Goal: Task Accomplishment & Management: Complete application form

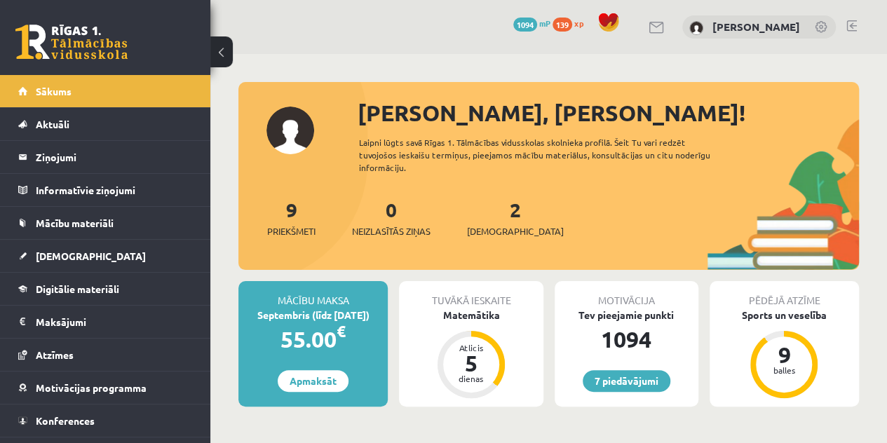
click at [490, 222] on div "2 Ieskaites" at bounding box center [515, 216] width 97 height 43
click at [487, 227] on span "[DEMOGRAPHIC_DATA]" at bounding box center [515, 231] width 97 height 14
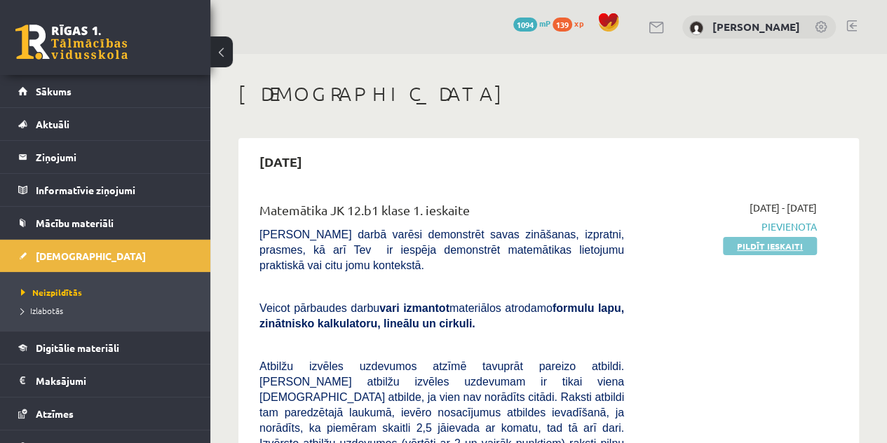
click at [756, 241] on link "Pildīt ieskaiti" at bounding box center [770, 246] width 94 height 18
drag, startPoint x: 774, startPoint y: 241, endPoint x: 498, endPoint y: 64, distance: 327.5
click at [774, 241] on link "Pildīt ieskaiti" at bounding box center [770, 246] width 94 height 18
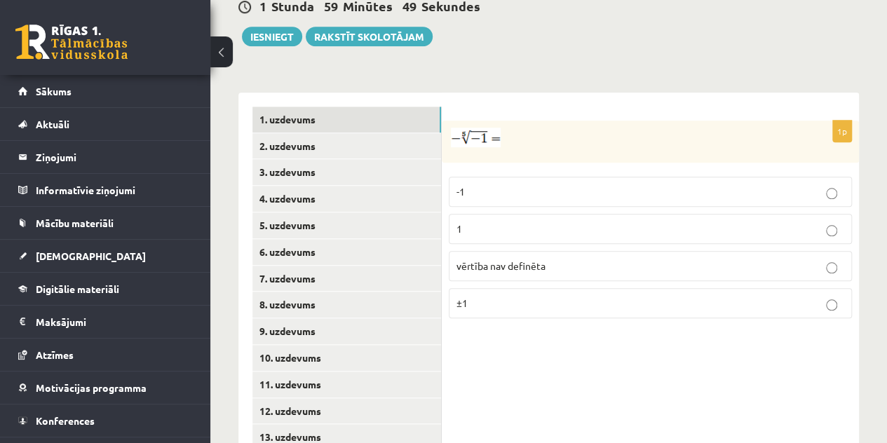
scroll to position [577, 0]
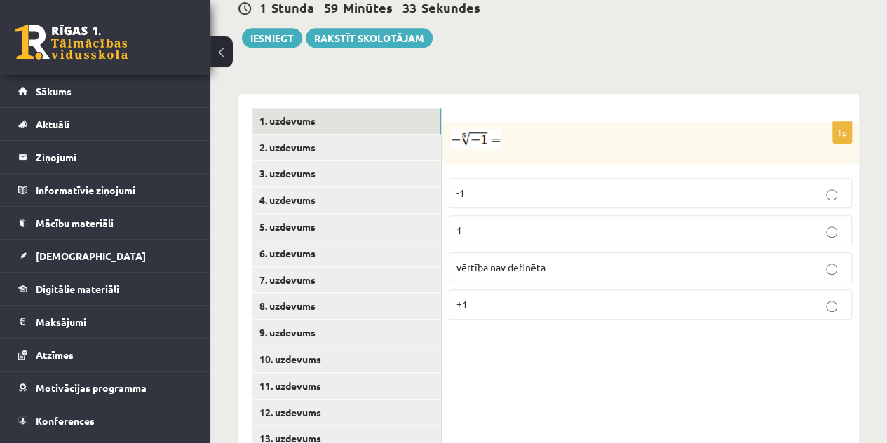
click at [824, 223] on p "1" at bounding box center [651, 230] width 388 height 15
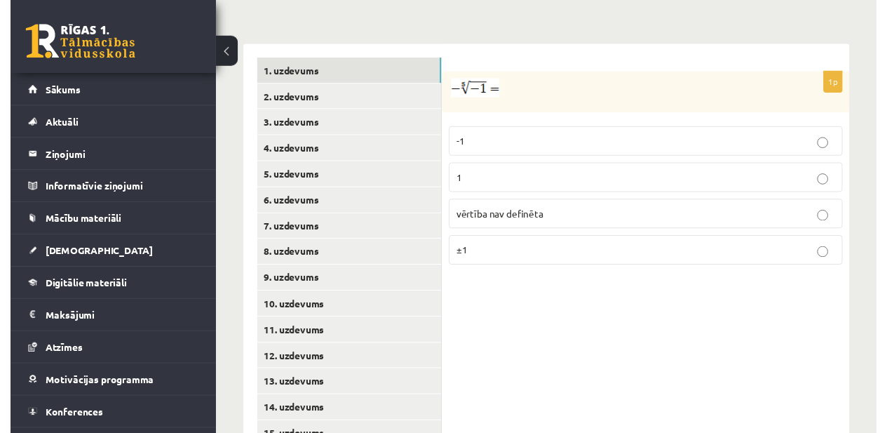
scroll to position [650, 0]
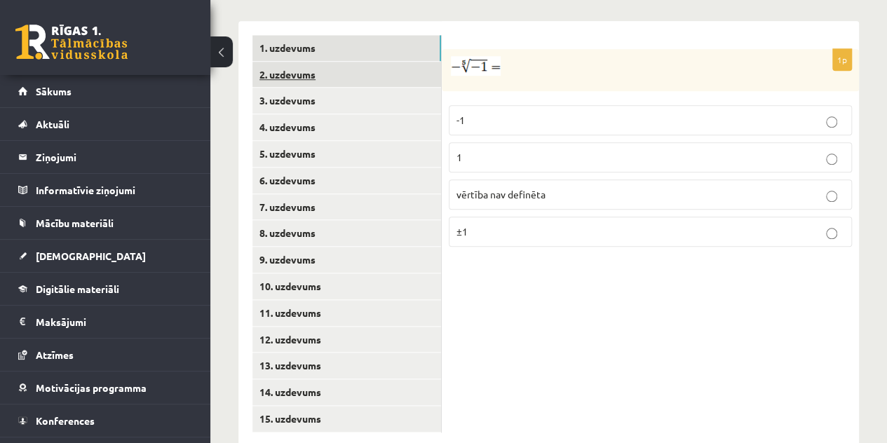
click at [299, 62] on link "2. uzdevums" at bounding box center [347, 75] width 189 height 26
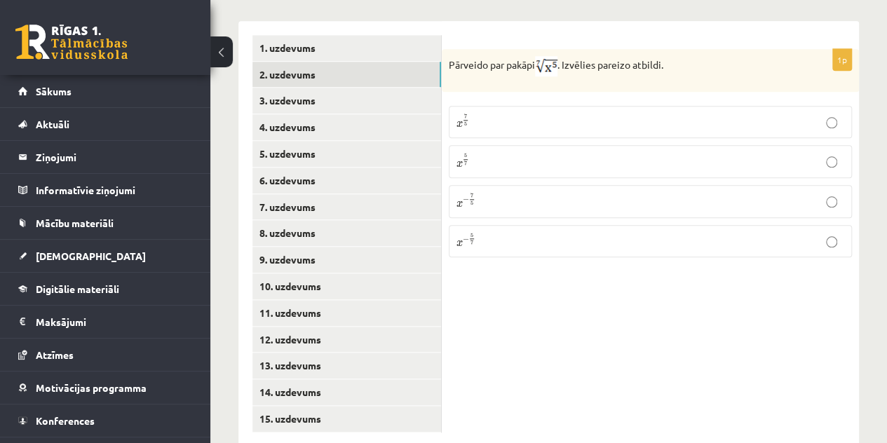
click at [524, 153] on p "x 5 7 x 5 7" at bounding box center [651, 162] width 388 height 18
click at [380, 88] on link "3. uzdevums" at bounding box center [347, 101] width 189 height 26
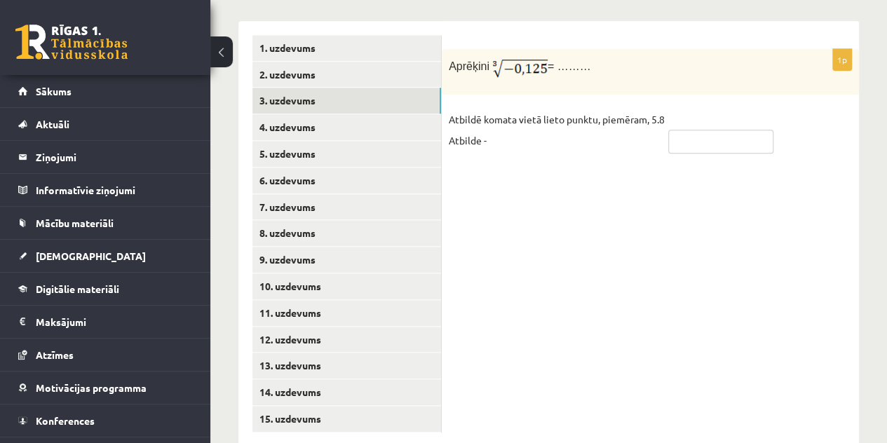
click at [685, 130] on input "text" at bounding box center [721, 142] width 105 height 24
type input "****"
click at [422, 114] on link "4. uzdevums" at bounding box center [347, 127] width 189 height 26
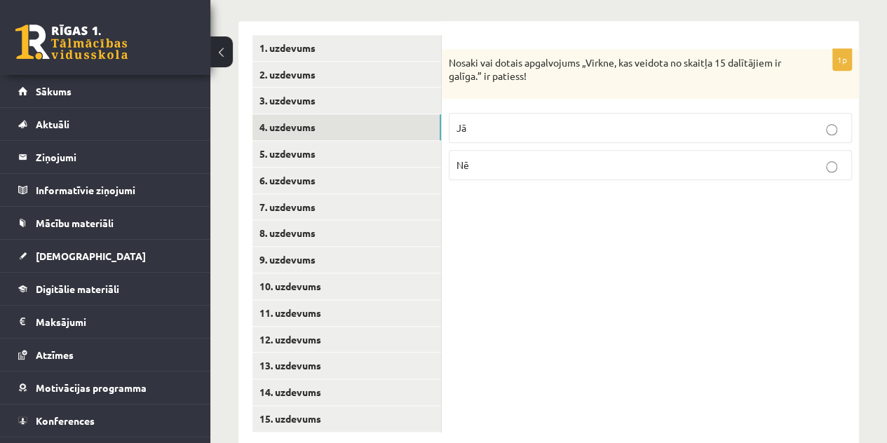
click at [478, 121] on p "Jā" at bounding box center [651, 128] width 388 height 15
click at [419, 141] on link "5. uzdevums" at bounding box center [347, 154] width 189 height 26
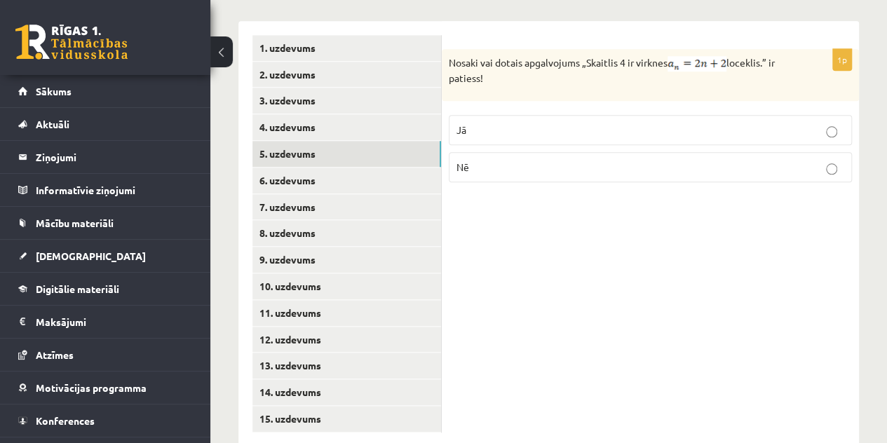
click at [546, 115] on label "Jā" at bounding box center [650, 130] width 403 height 30
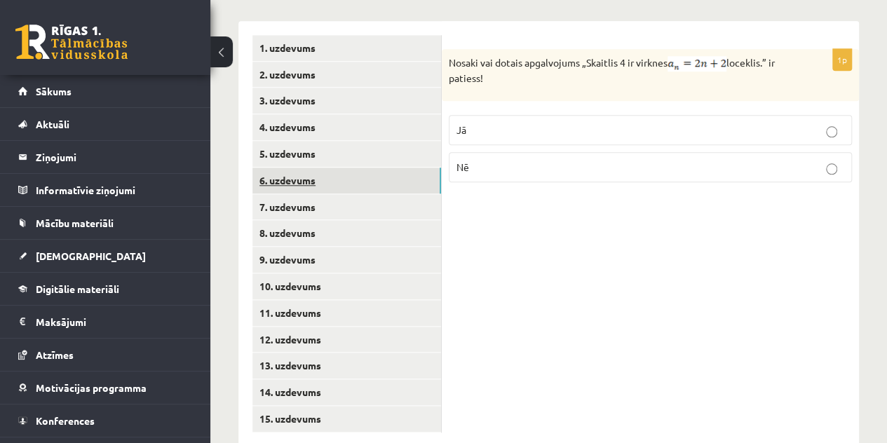
click at [379, 168] on link "6. uzdevums" at bounding box center [347, 181] width 189 height 26
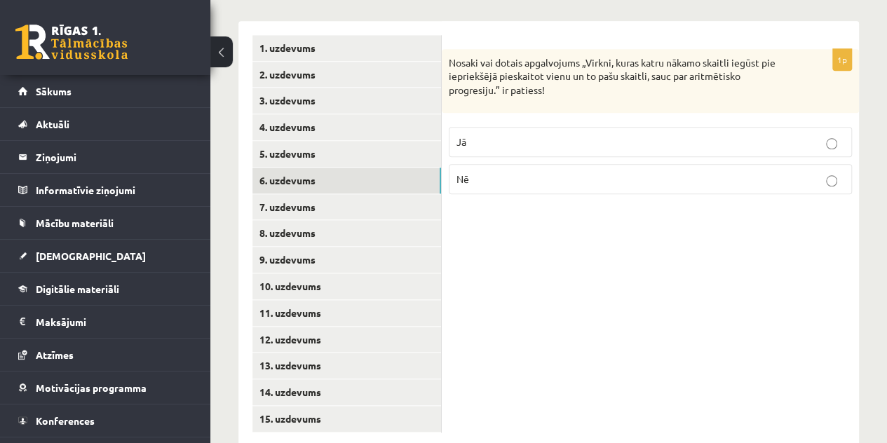
click at [654, 127] on label "Jā" at bounding box center [650, 142] width 403 height 30
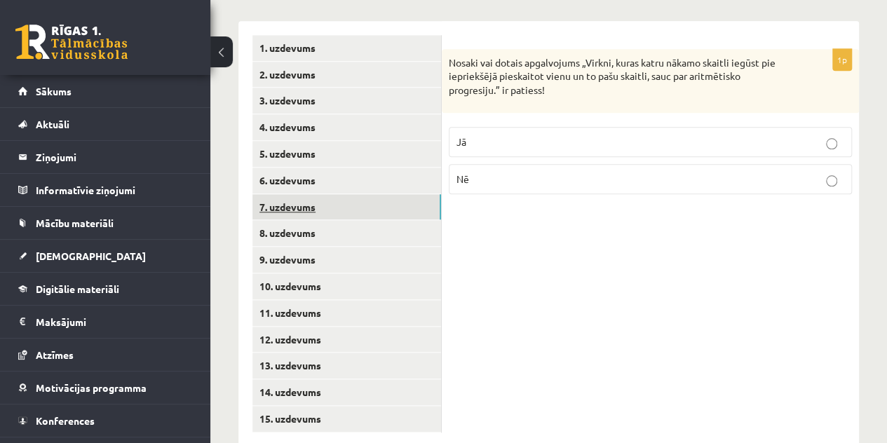
click at [391, 194] on link "7. uzdevums" at bounding box center [347, 207] width 189 height 26
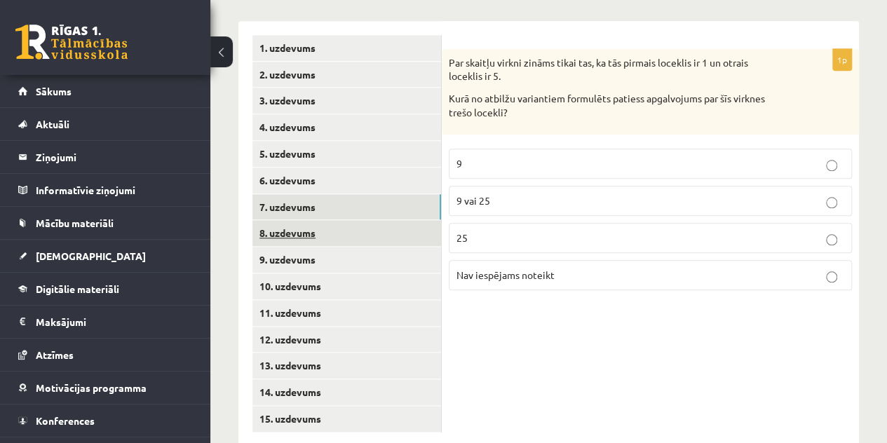
click at [347, 220] on link "8. uzdevums" at bounding box center [347, 233] width 189 height 26
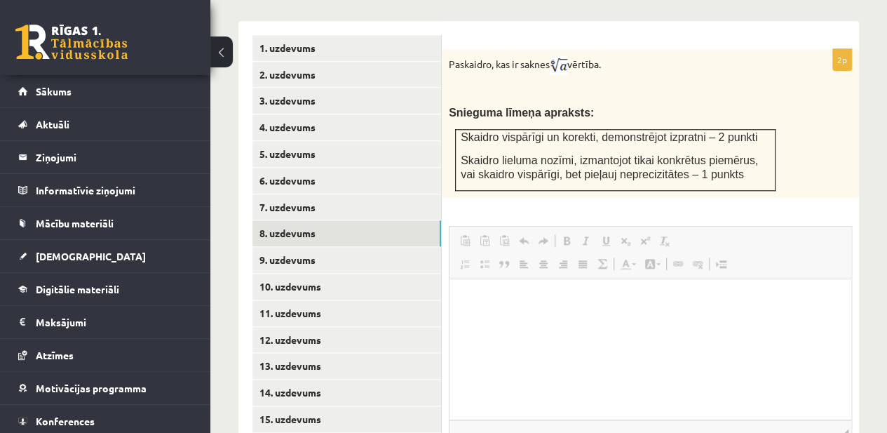
scroll to position [0, 0]
drag, startPoint x: 452, startPoint y: 26, endPoint x: 461, endPoint y: 27, distance: 9.2
click at [461, 56] on p "Paskaidro, kas ir saknes vērtība." at bounding box center [615, 65] width 333 height 19
click at [462, 49] on div "Paskaidro, kas ir saknes vērtība. Snieguma līmeņa apraksts: Skaidro vispārīgi u…" at bounding box center [650, 123] width 417 height 149
click at [448, 49] on div "Paskaidro, kas ir saknes vērtība. Snieguma līmeņa apraksts: Skaidro vispārīgi u…" at bounding box center [650, 123] width 417 height 149
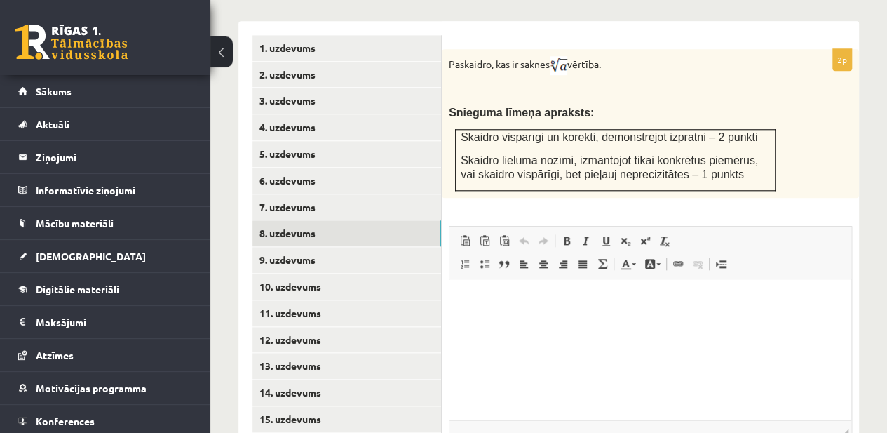
click at [448, 49] on div "Paskaidro, kas ir saknes vērtība. Snieguma līmeņa apraksts: Skaidro vispārīgi u…" at bounding box center [650, 123] width 417 height 149
click at [522, 56] on p "Paskaidro, kas ir saknes vērtība." at bounding box center [615, 65] width 333 height 19
drag, startPoint x: 449, startPoint y: 32, endPoint x: 606, endPoint y: 25, distance: 157.3
click at [606, 56] on p "Paskaidro, kas ir saknes vērtība." at bounding box center [615, 65] width 333 height 19
copy p "Paskaidro, kas ir saknes vērtība"
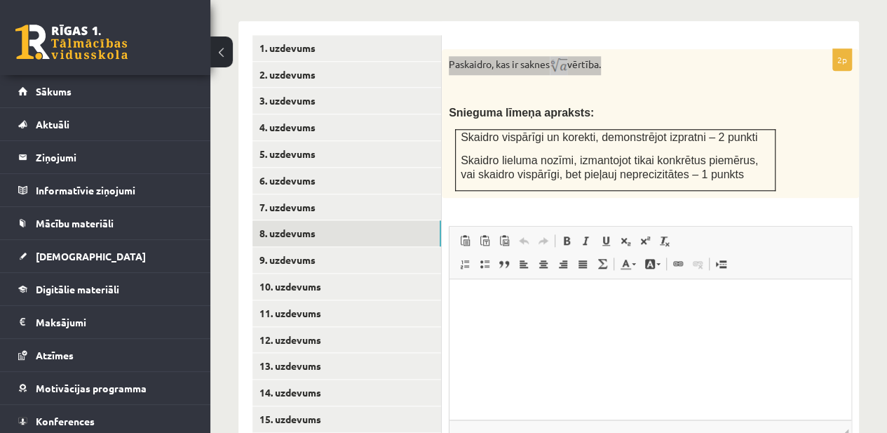
click at [732, 321] on html at bounding box center [651, 299] width 402 height 43
click at [584, 49] on div "Paskaidro, kas ir saknes vērtība. Snieguma līmeņa apraksts: Skaidro vispārīgi u…" at bounding box center [650, 123] width 417 height 149
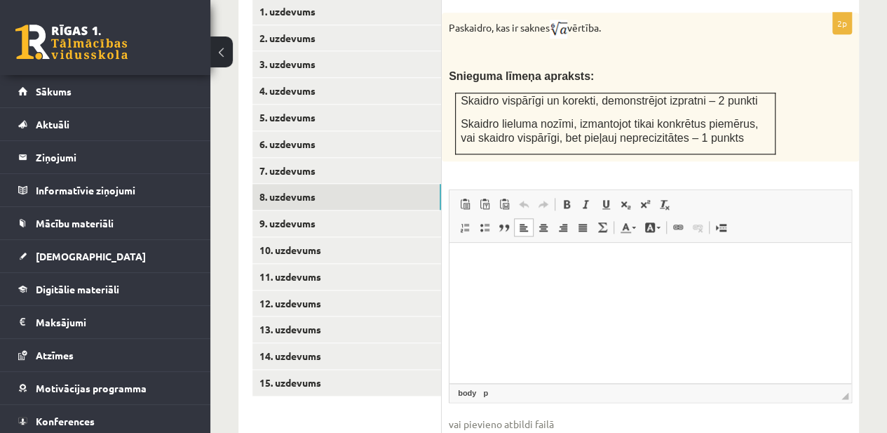
scroll to position [687, 0]
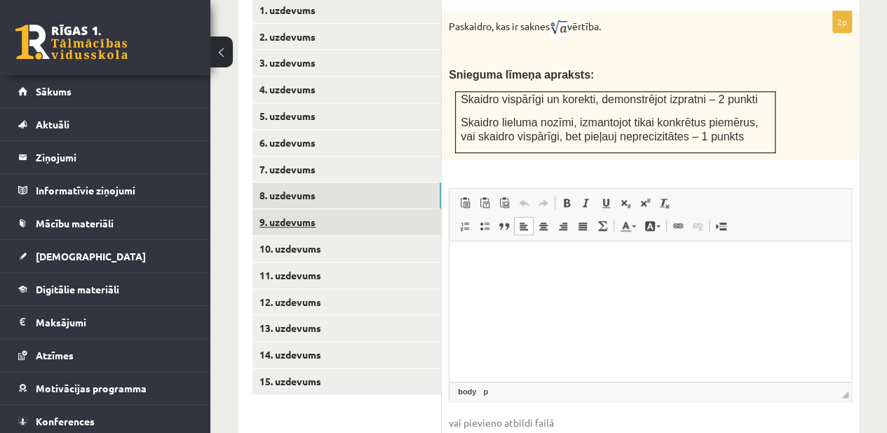
click at [352, 209] on link "9. uzdevums" at bounding box center [347, 222] width 189 height 26
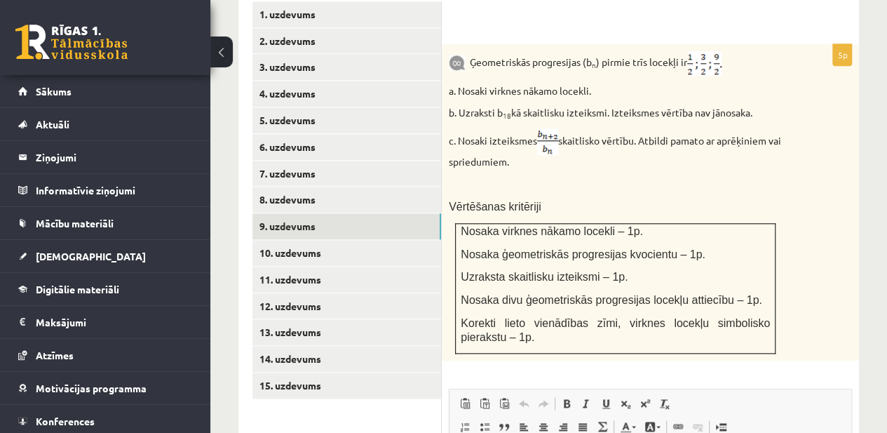
scroll to position [692, 0]
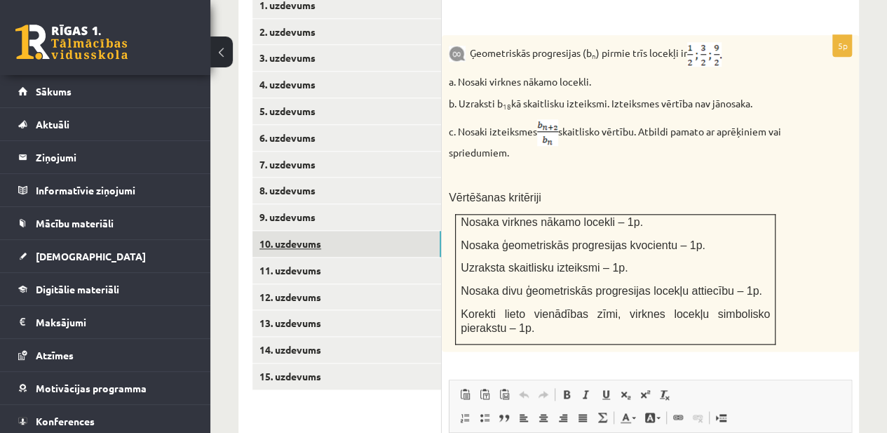
click at [415, 231] on link "10. uzdevums" at bounding box center [347, 244] width 189 height 26
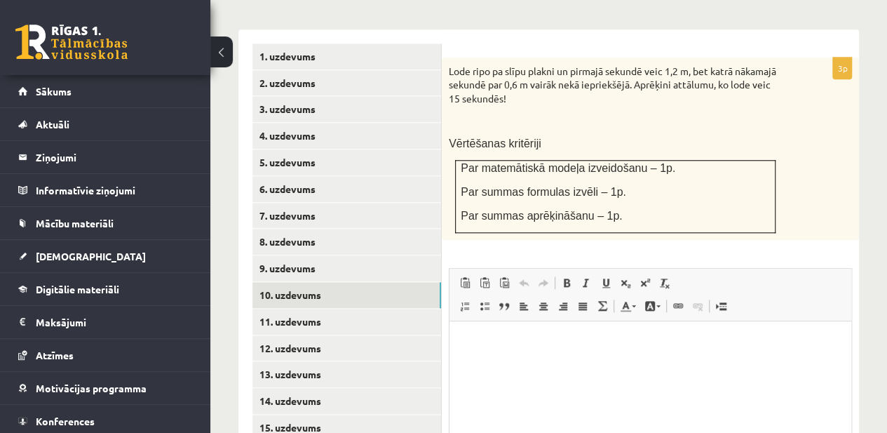
scroll to position [631, 0]
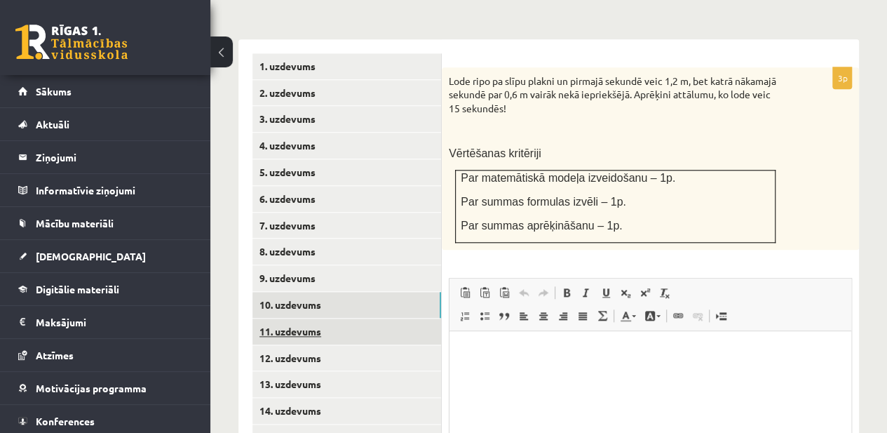
click at [375, 318] on link "11. uzdevums" at bounding box center [347, 331] width 189 height 26
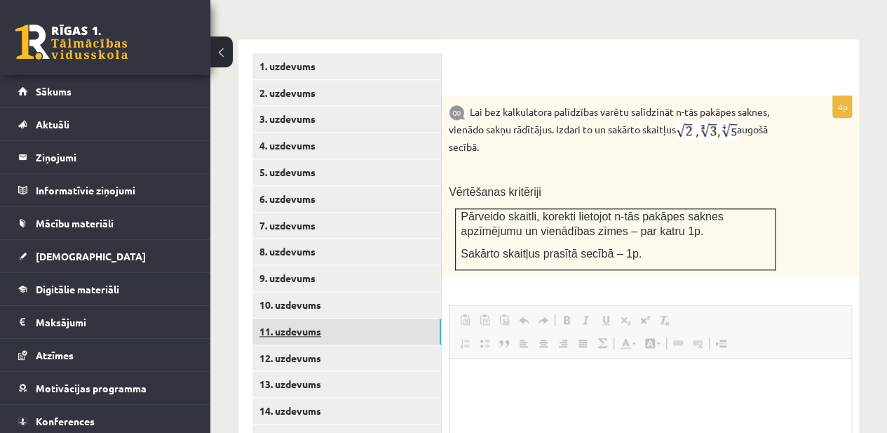
scroll to position [0, 0]
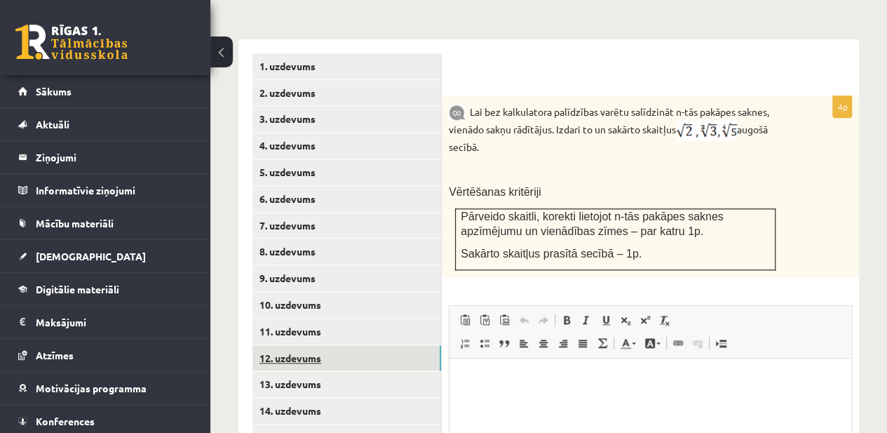
click at [375, 345] on link "12. uzdevums" at bounding box center [347, 358] width 189 height 26
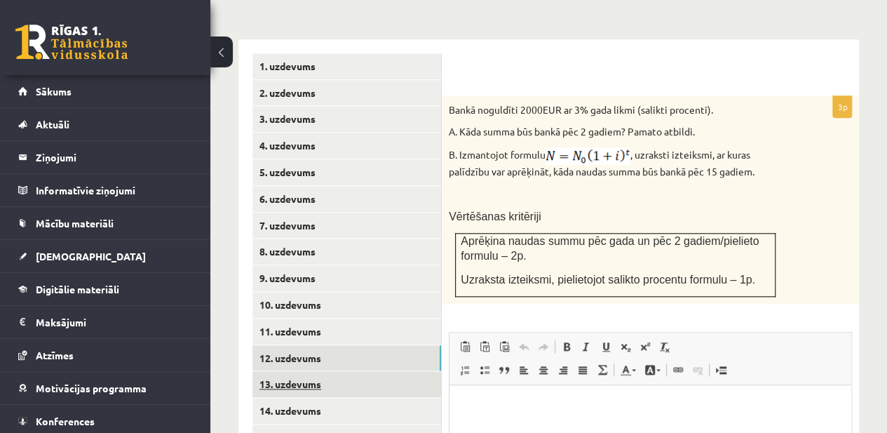
click at [374, 371] on link "13. uzdevums" at bounding box center [347, 384] width 189 height 26
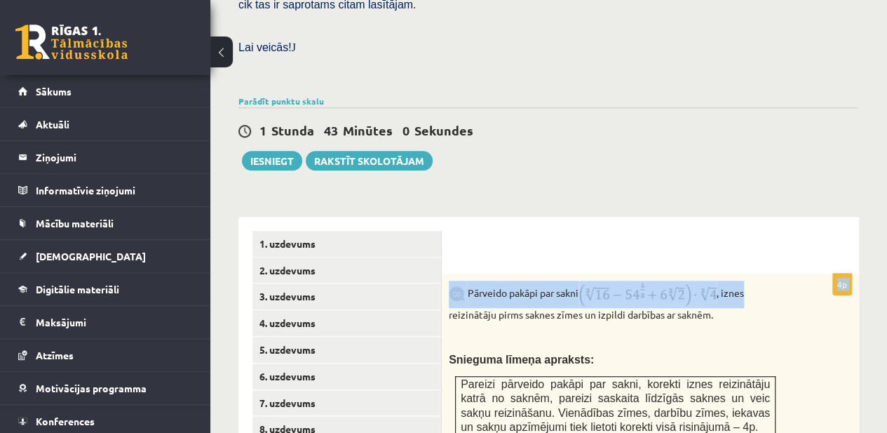
scroll to position [454, 0]
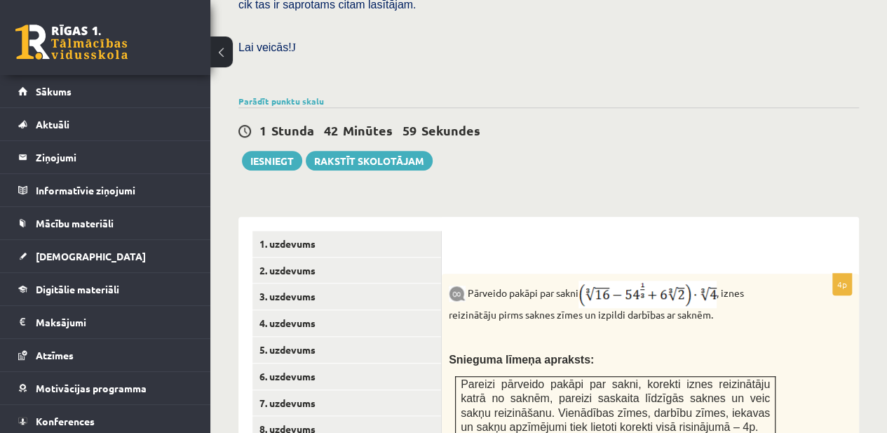
click at [886, 208] on div "Matemātika JK 12.b1 klase 1. ieskaite , Kate Birğele (12.b1 JK klase) Pārbaudes…" at bounding box center [548, 312] width 677 height 1425
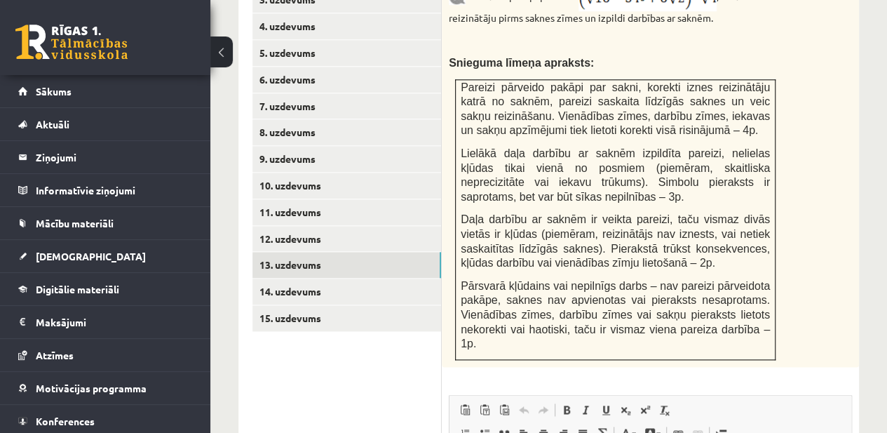
scroll to position [734, 0]
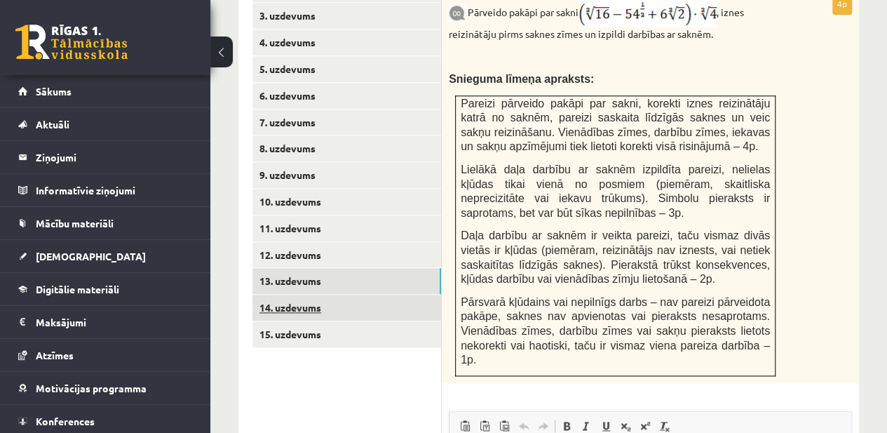
click at [384, 295] on link "14. uzdevums" at bounding box center [347, 308] width 189 height 26
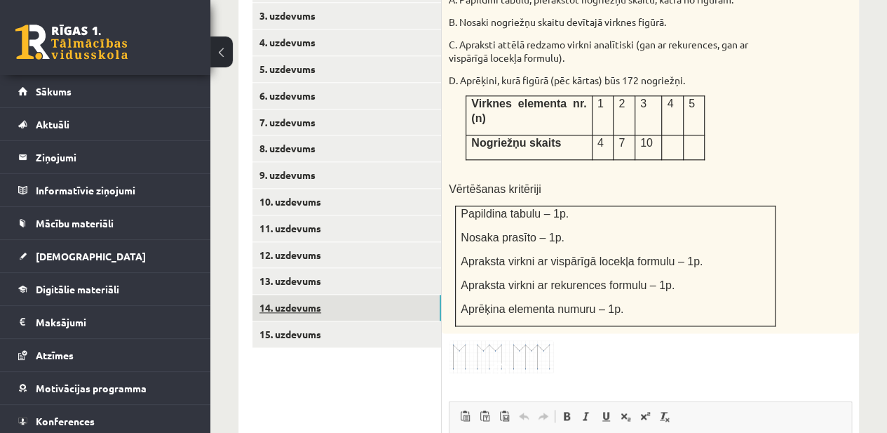
scroll to position [0, 0]
click at [379, 321] on link "15. uzdevums" at bounding box center [347, 334] width 189 height 26
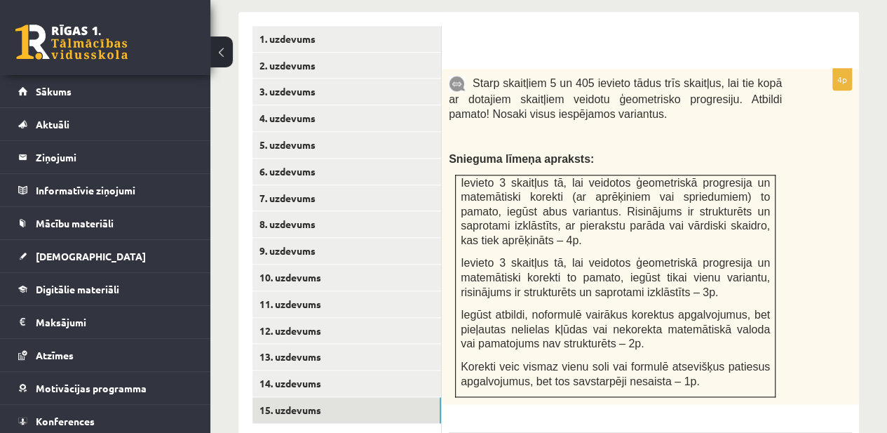
scroll to position [660, 0]
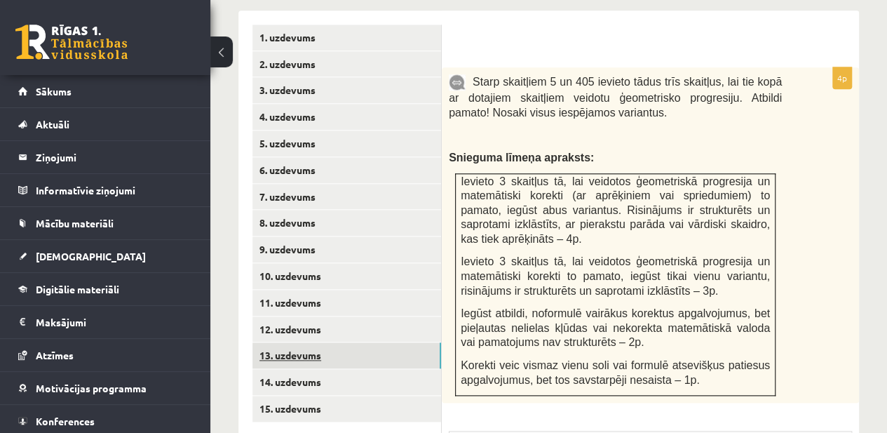
click at [396, 342] on link "13. uzdevums" at bounding box center [347, 355] width 189 height 26
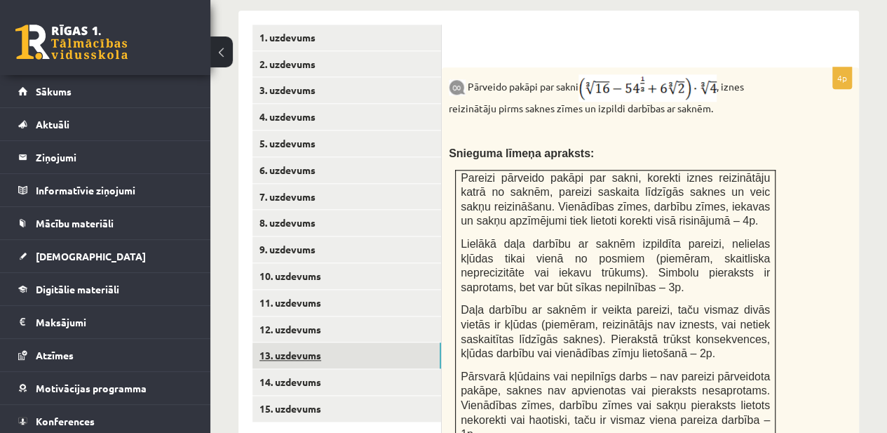
scroll to position [0, 0]
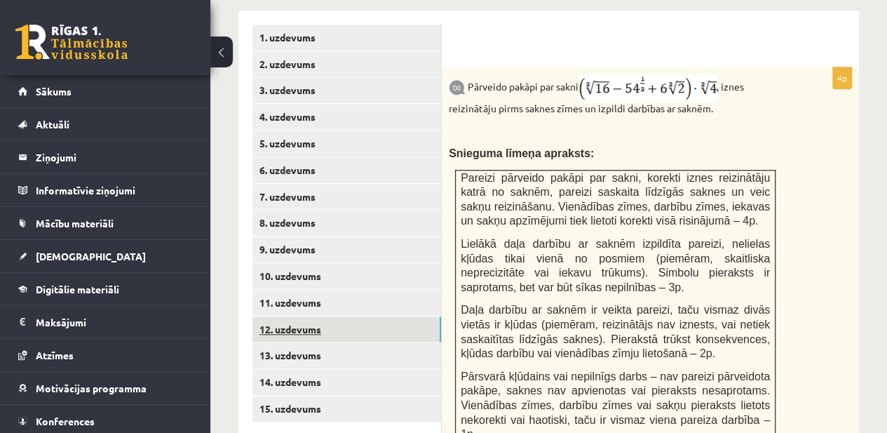
click at [383, 316] on link "12. uzdevums" at bounding box center [347, 329] width 189 height 26
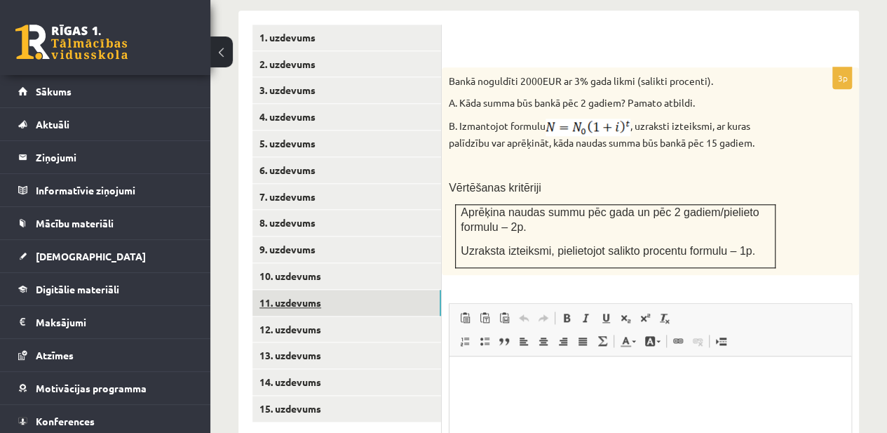
click at [376, 290] on link "11. uzdevums" at bounding box center [347, 303] width 189 height 26
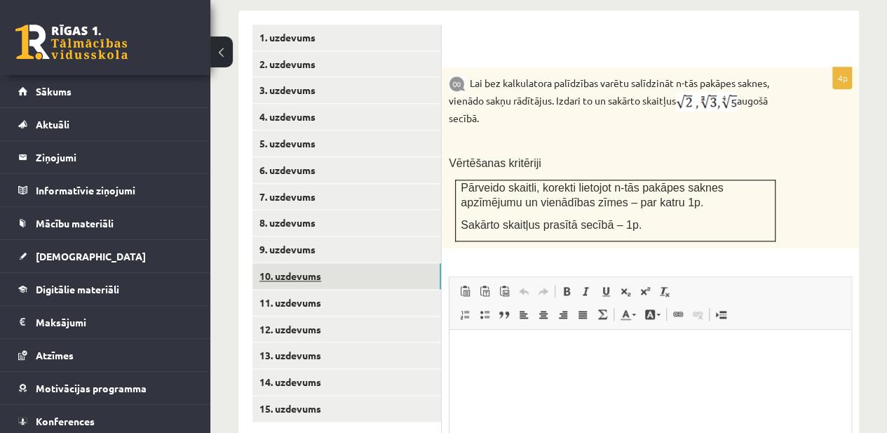
click at [366, 263] on link "10. uzdevums" at bounding box center [347, 276] width 189 height 26
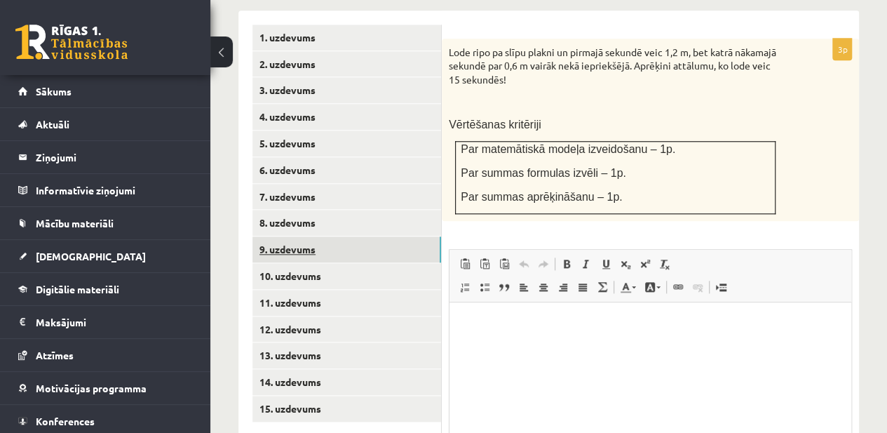
click at [360, 236] on link "9. uzdevums" at bounding box center [347, 249] width 189 height 26
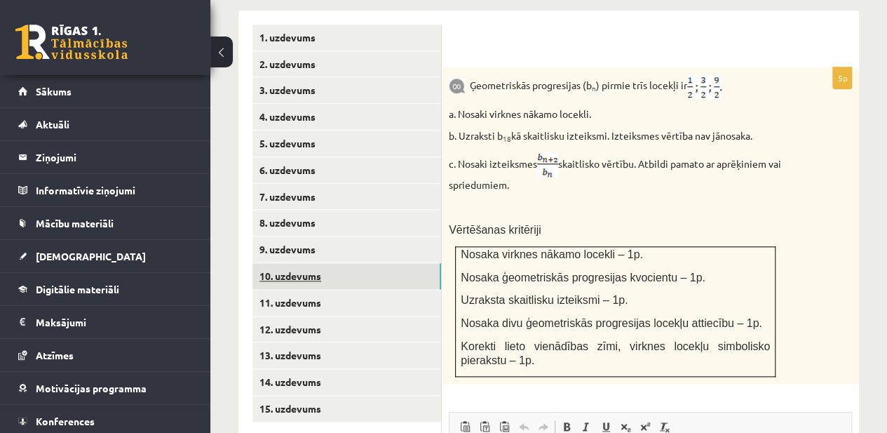
click at [363, 263] on link "10. uzdevums" at bounding box center [347, 276] width 189 height 26
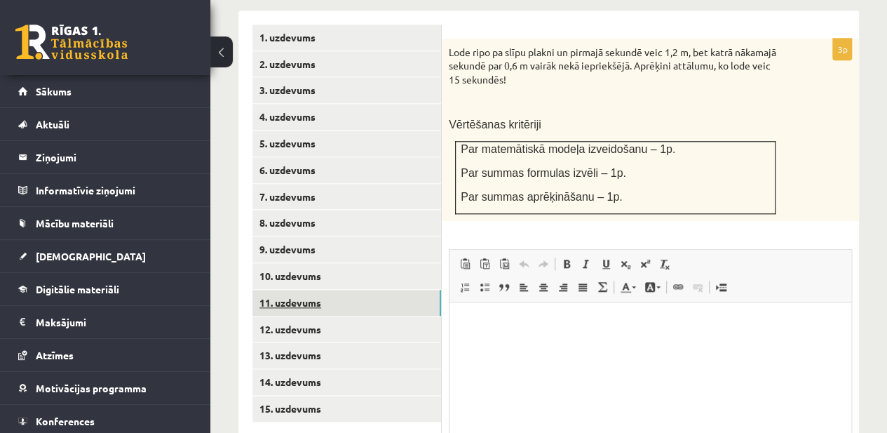
click at [365, 290] on link "11. uzdevums" at bounding box center [347, 303] width 189 height 26
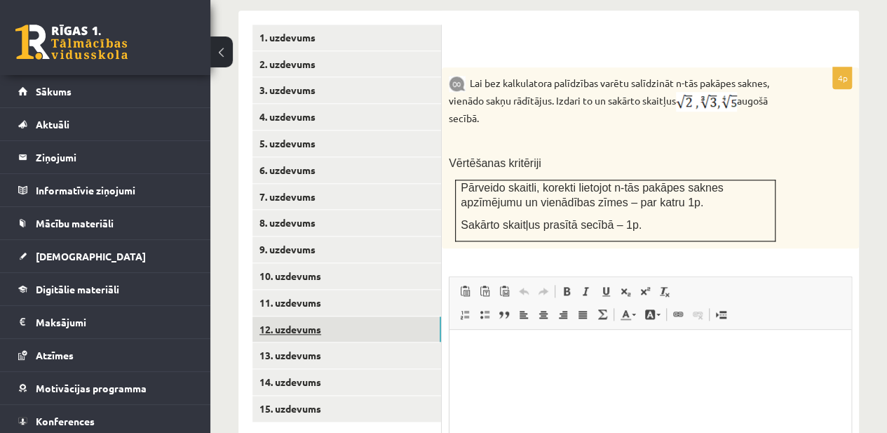
click at [337, 316] on link "12. uzdevums" at bounding box center [347, 329] width 189 height 26
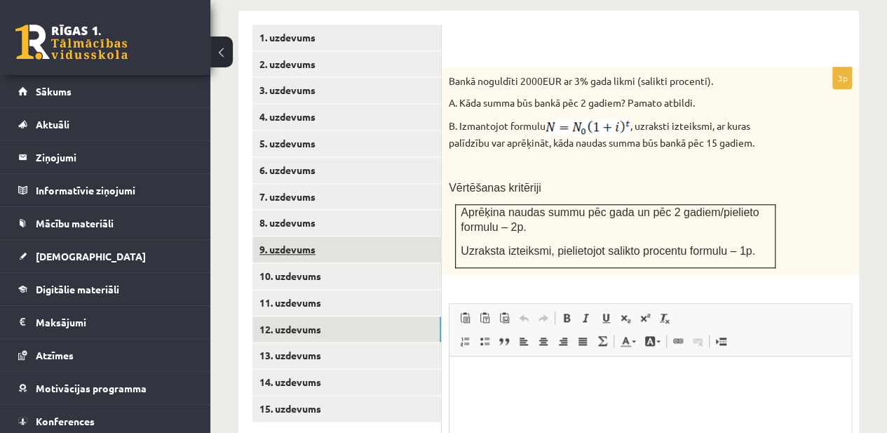
click at [331, 236] on link "9. uzdevums" at bounding box center [347, 249] width 189 height 26
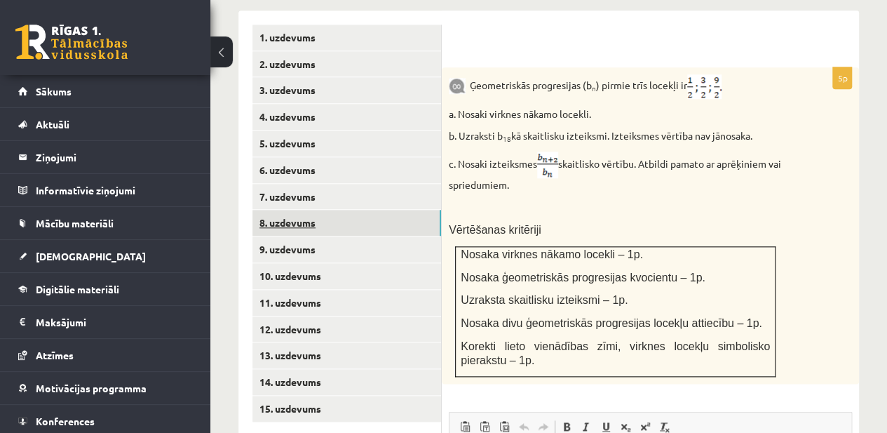
click at [388, 210] on link "8. uzdevums" at bounding box center [347, 223] width 189 height 26
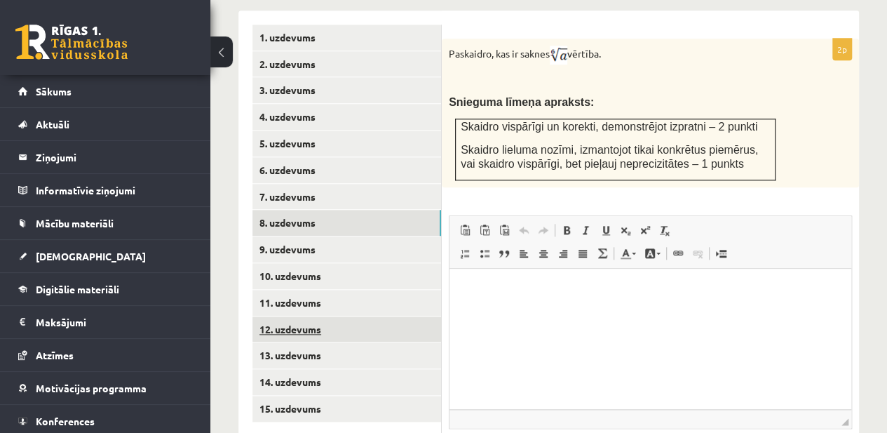
click at [347, 316] on link "12. uzdevums" at bounding box center [347, 329] width 189 height 26
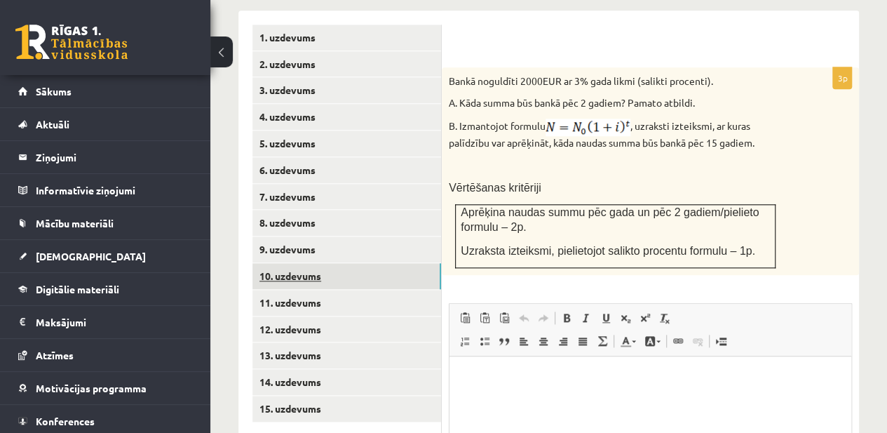
click at [309, 263] on link "10. uzdevums" at bounding box center [347, 276] width 189 height 26
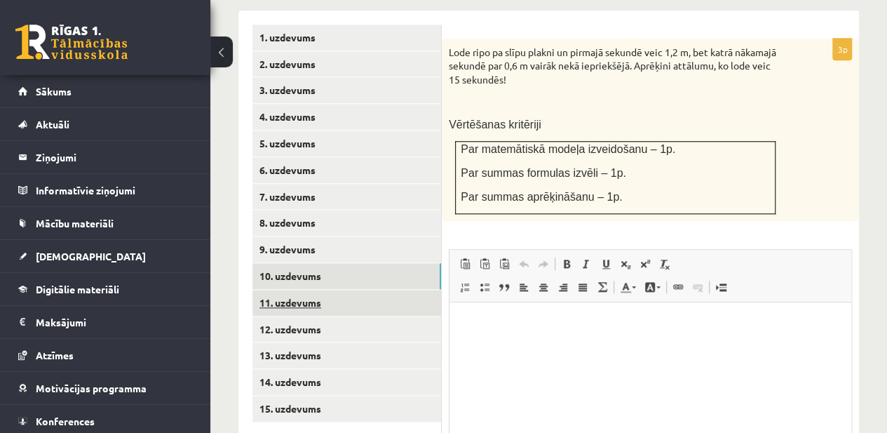
click at [301, 290] on link "11. uzdevums" at bounding box center [347, 303] width 189 height 26
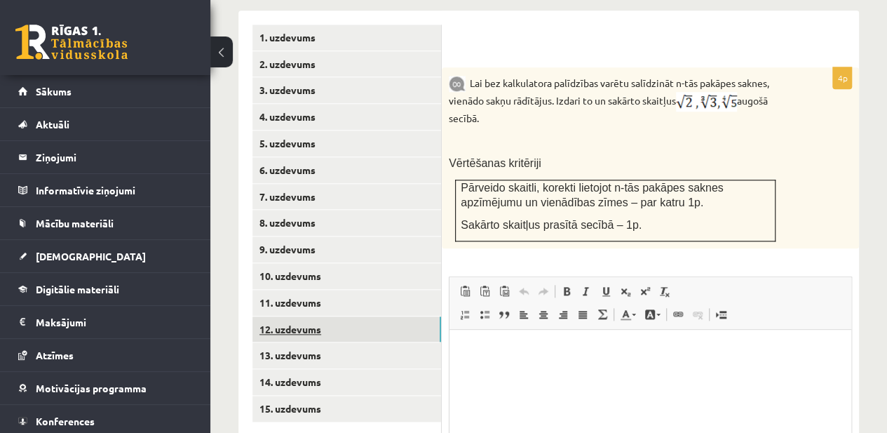
click at [290, 316] on link "12. uzdevums" at bounding box center [347, 329] width 189 height 26
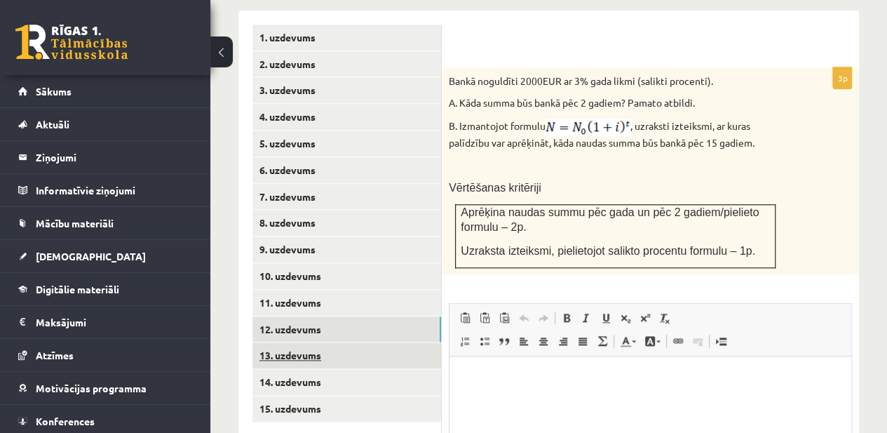
click at [307, 342] on link "13. uzdevums" at bounding box center [347, 355] width 189 height 26
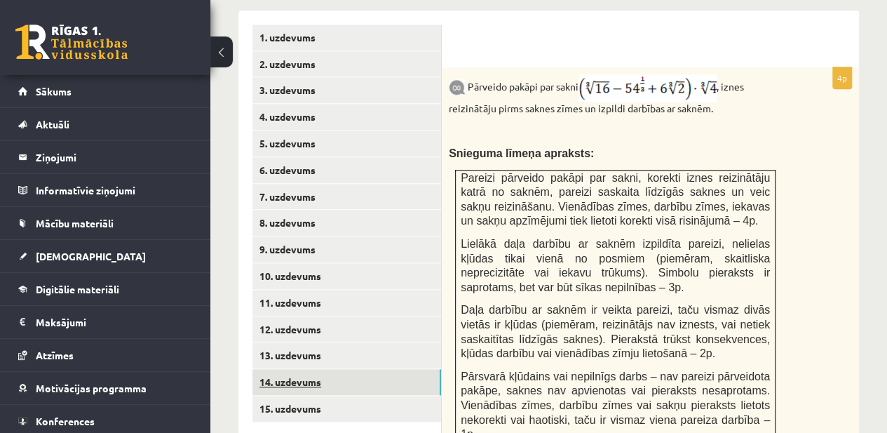
click at [293, 369] on link "14. uzdevums" at bounding box center [347, 382] width 189 height 26
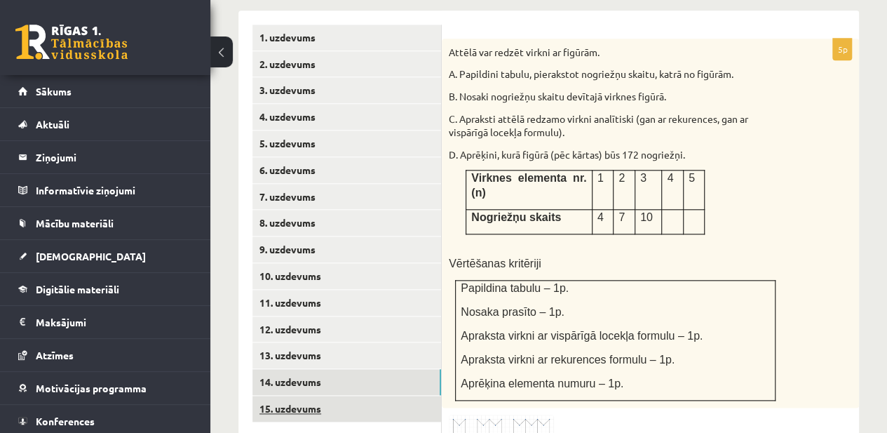
click at [295, 396] on link "15. uzdevums" at bounding box center [347, 409] width 189 height 26
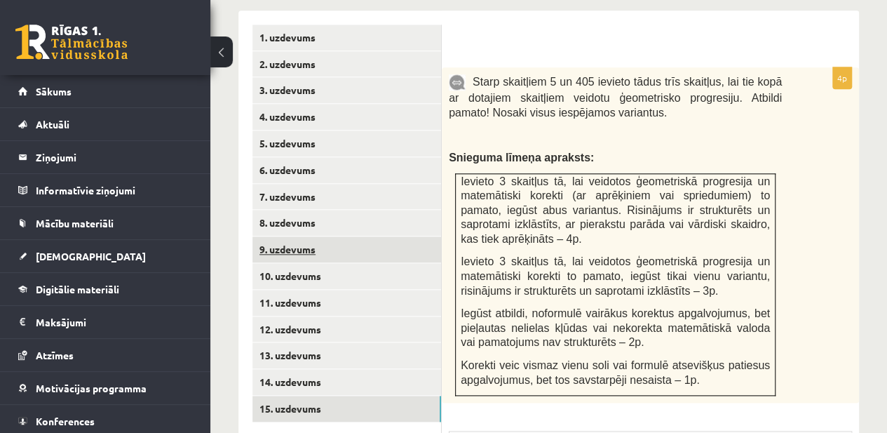
click at [350, 236] on link "9. uzdevums" at bounding box center [347, 249] width 189 height 26
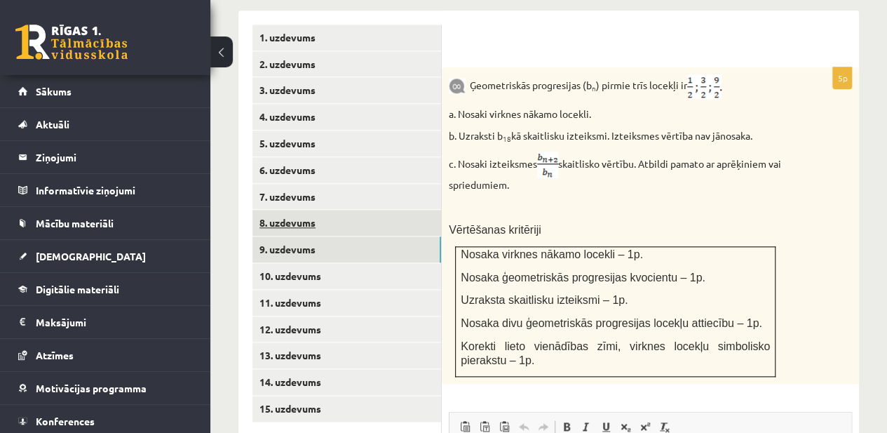
click at [361, 210] on link "8. uzdevums" at bounding box center [347, 223] width 189 height 26
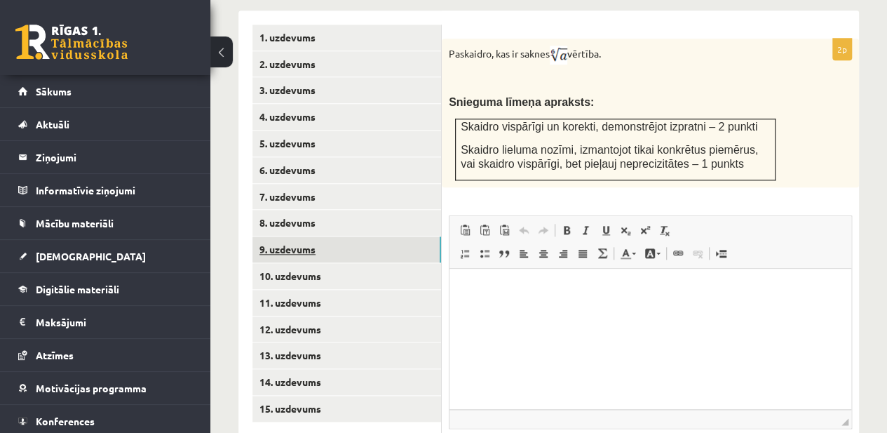
click at [356, 236] on link "9. uzdevums" at bounding box center [347, 249] width 189 height 26
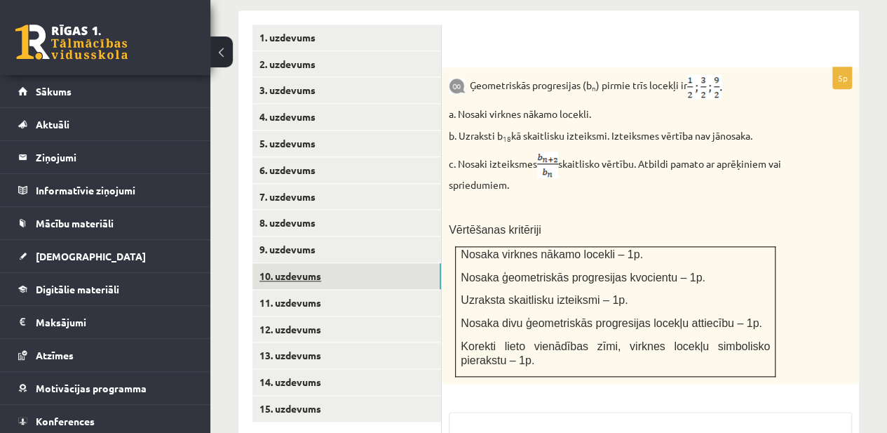
click at [357, 263] on link "10. uzdevums" at bounding box center [347, 276] width 189 height 26
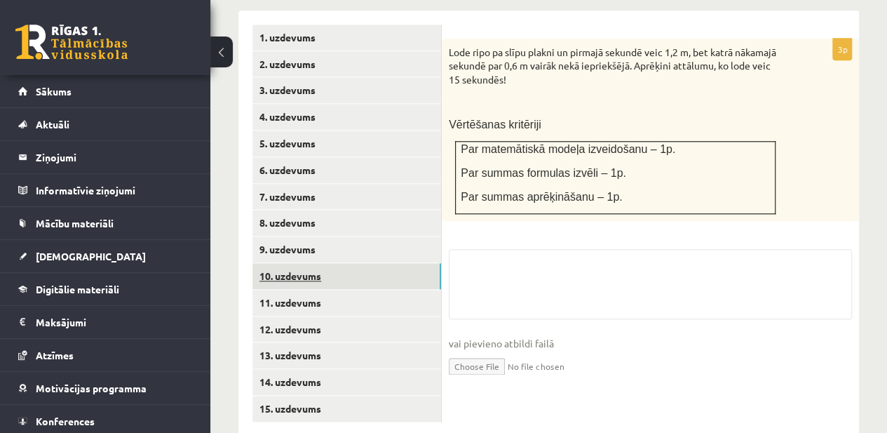
click at [359, 263] on link "10. uzdevums" at bounding box center [347, 276] width 189 height 26
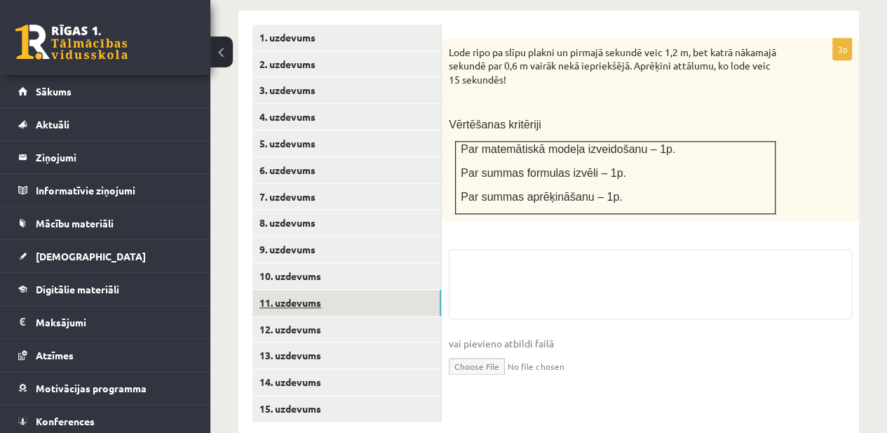
click at [361, 290] on link "11. uzdevums" at bounding box center [347, 303] width 189 height 26
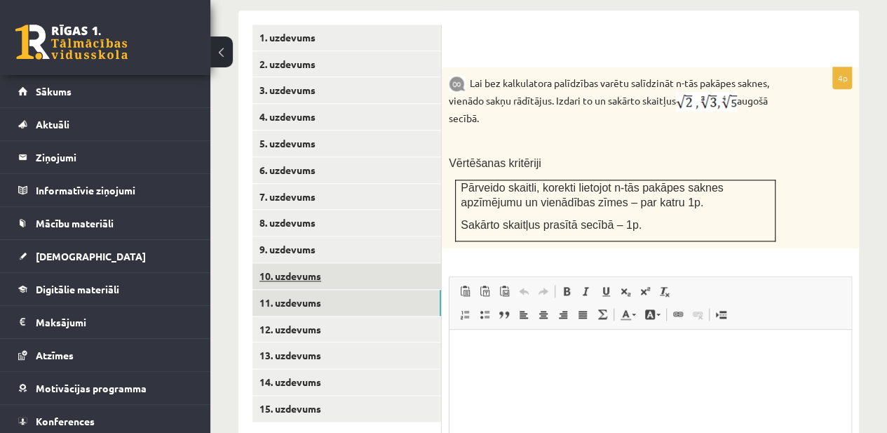
click at [370, 263] on link "10. uzdevums" at bounding box center [347, 276] width 189 height 26
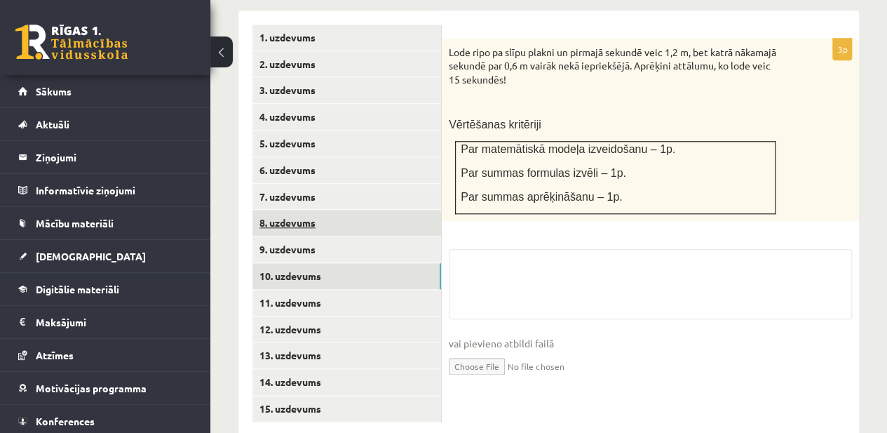
click at [360, 210] on link "8. uzdevums" at bounding box center [347, 223] width 189 height 26
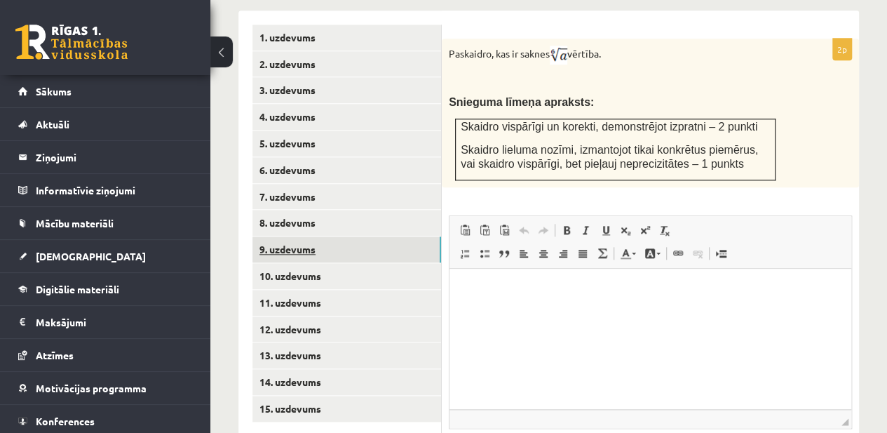
click at [410, 236] on link "9. uzdevums" at bounding box center [347, 249] width 189 height 26
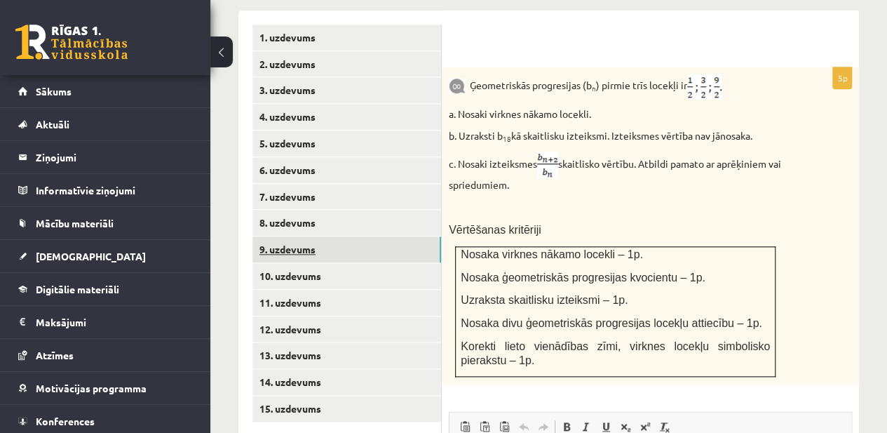
click at [410, 236] on link "9. uzdevums" at bounding box center [347, 249] width 189 height 26
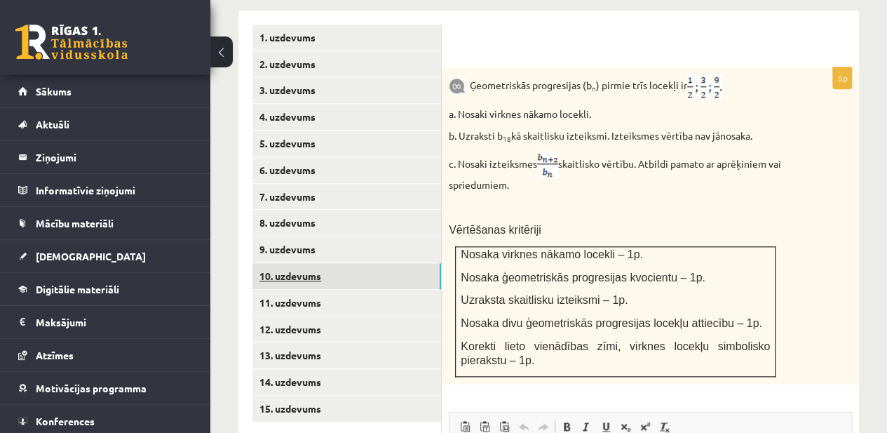
click at [389, 263] on link "10. uzdevums" at bounding box center [347, 276] width 189 height 26
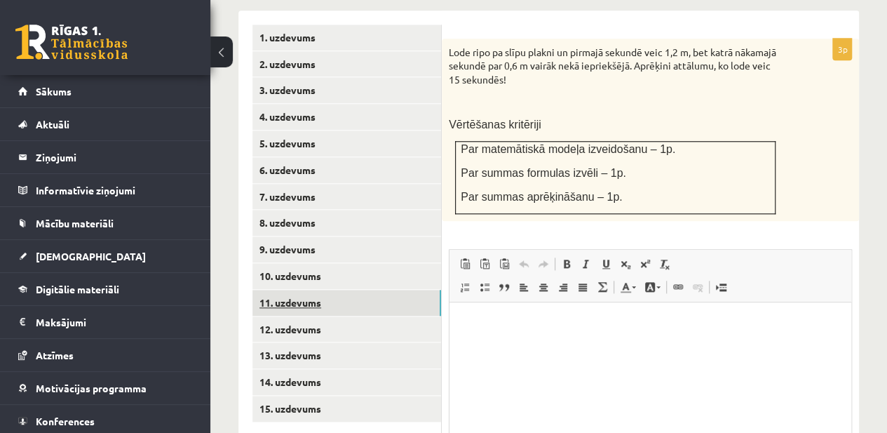
click at [389, 290] on link "11. uzdevums" at bounding box center [347, 303] width 189 height 26
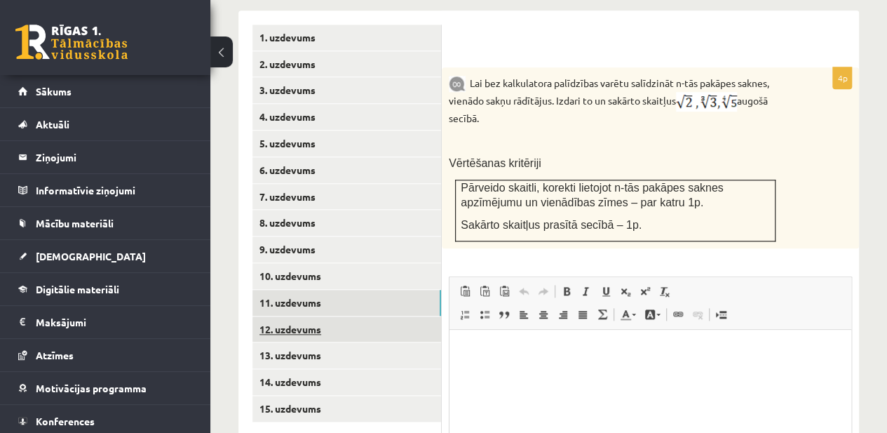
click at [379, 316] on link "12. uzdevums" at bounding box center [347, 329] width 189 height 26
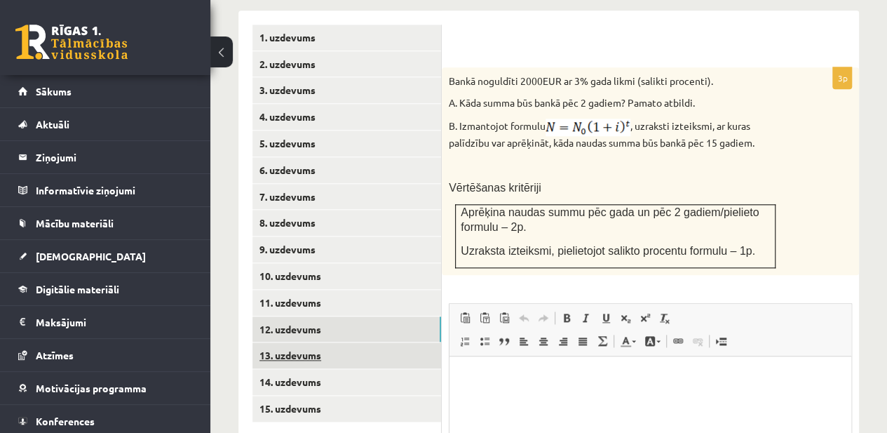
click at [403, 342] on link "13. uzdevums" at bounding box center [347, 355] width 189 height 26
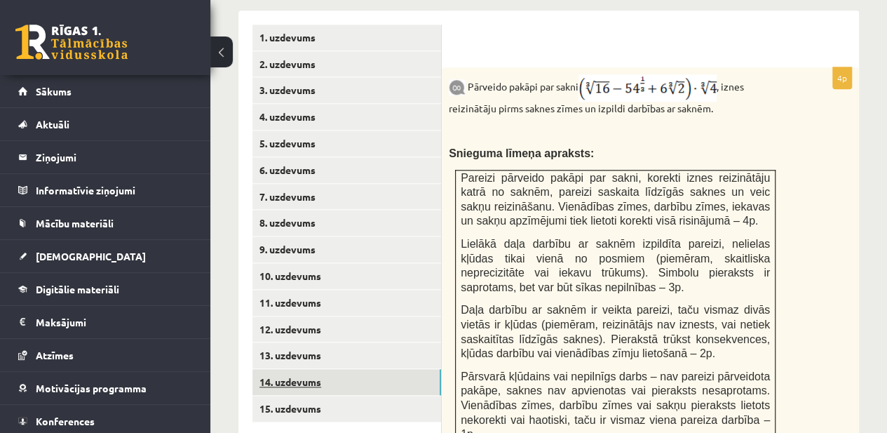
click at [401, 369] on link "14. uzdevums" at bounding box center [347, 382] width 189 height 26
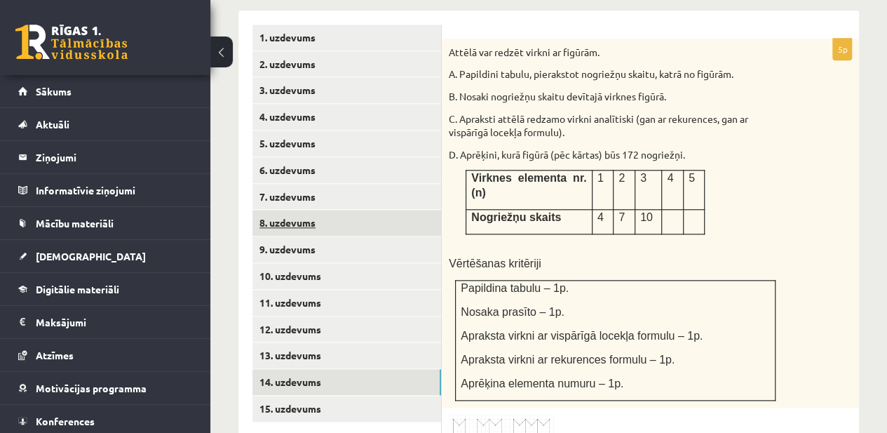
click at [388, 210] on link "8. uzdevums" at bounding box center [347, 223] width 189 height 26
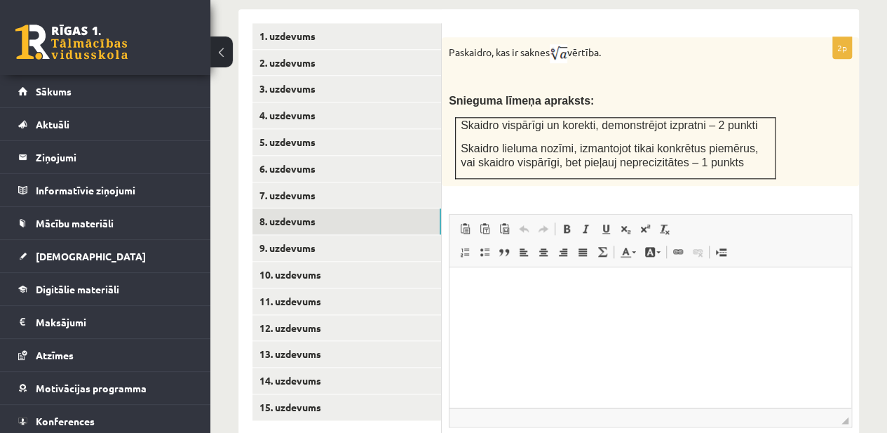
scroll to position [654, 0]
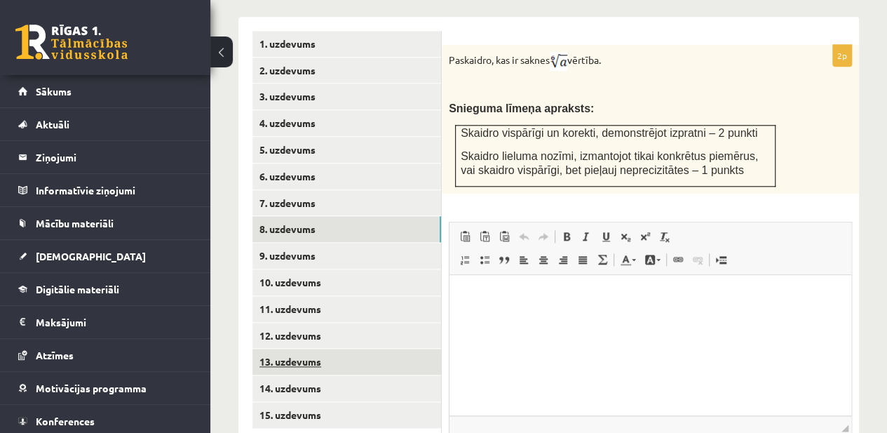
click at [368, 349] on link "13. uzdevums" at bounding box center [347, 362] width 189 height 26
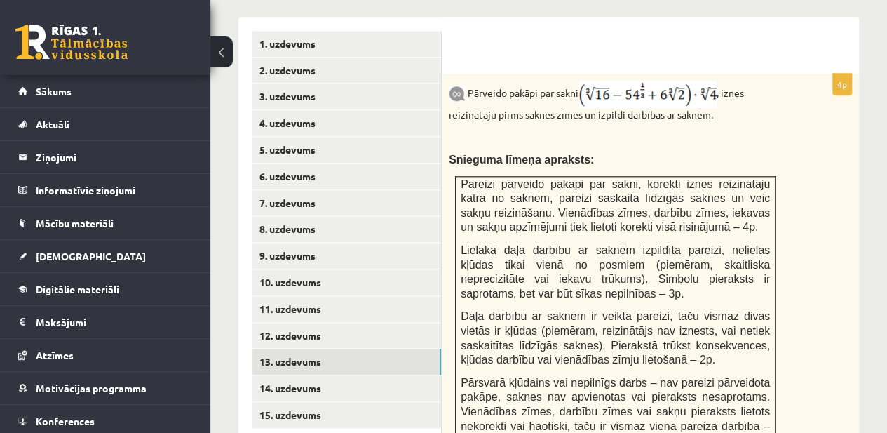
scroll to position [0, 0]
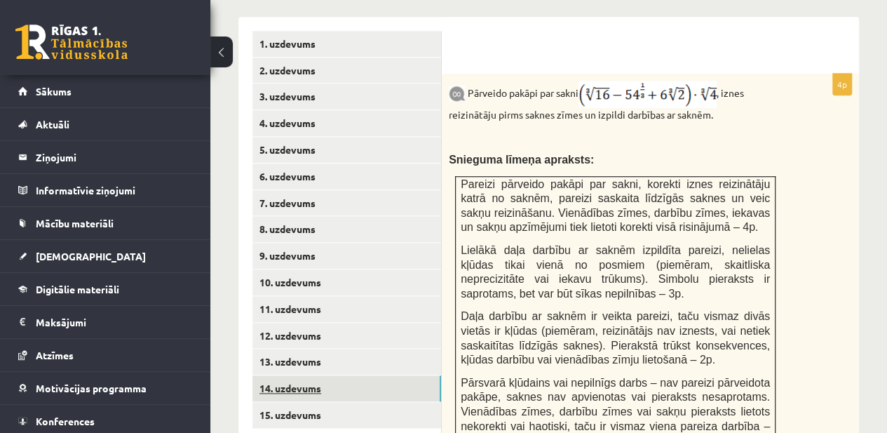
click at [349, 375] on link "14. uzdevums" at bounding box center [347, 388] width 189 height 26
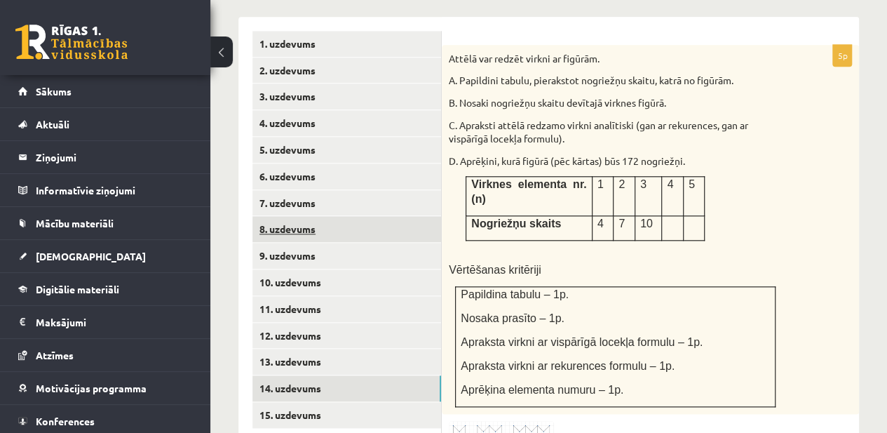
click at [341, 216] on link "8. uzdevums" at bounding box center [347, 229] width 189 height 26
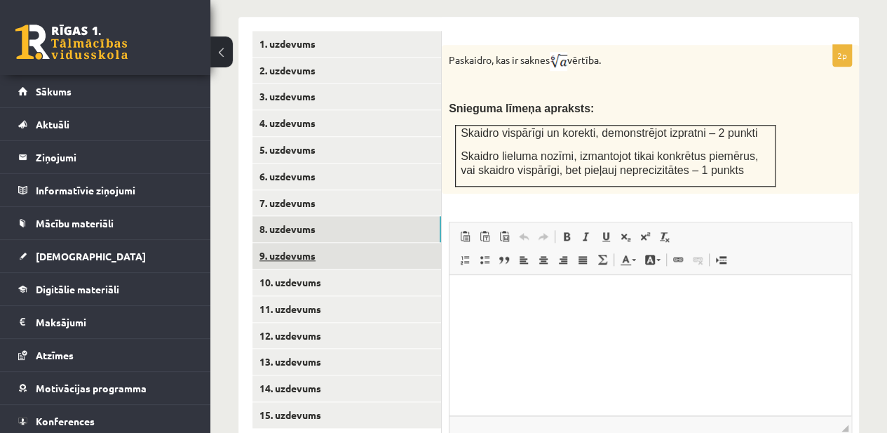
click at [321, 243] on link "9. uzdevums" at bounding box center [347, 256] width 189 height 26
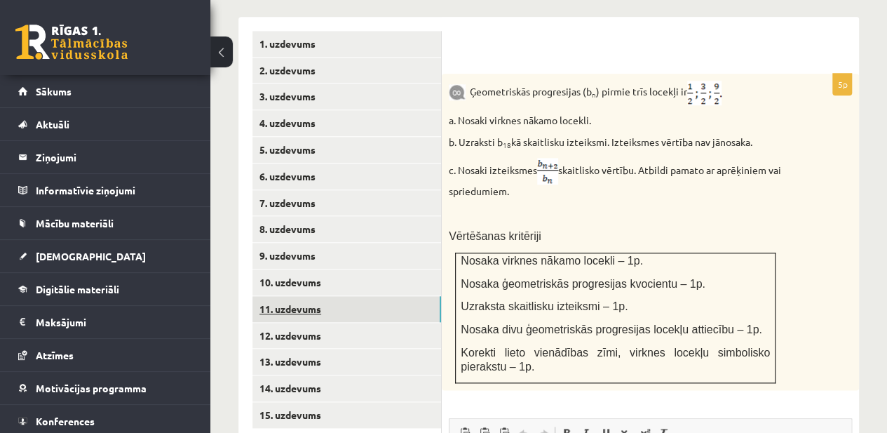
click at [396, 296] on link "11. uzdevums" at bounding box center [347, 309] width 189 height 26
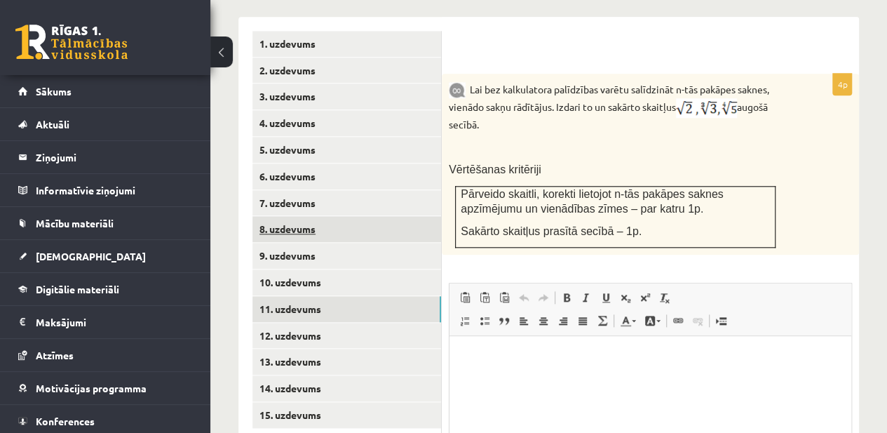
click at [355, 216] on link "8. uzdevums" at bounding box center [347, 229] width 189 height 26
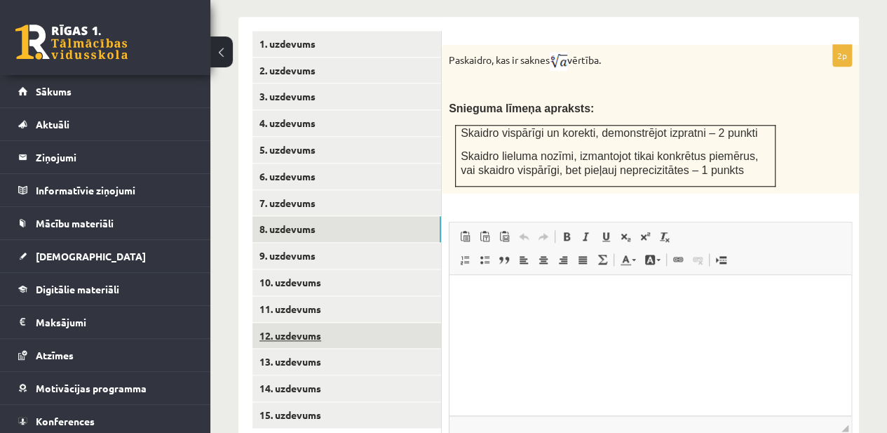
click at [324, 323] on link "12. uzdevums" at bounding box center [347, 336] width 189 height 26
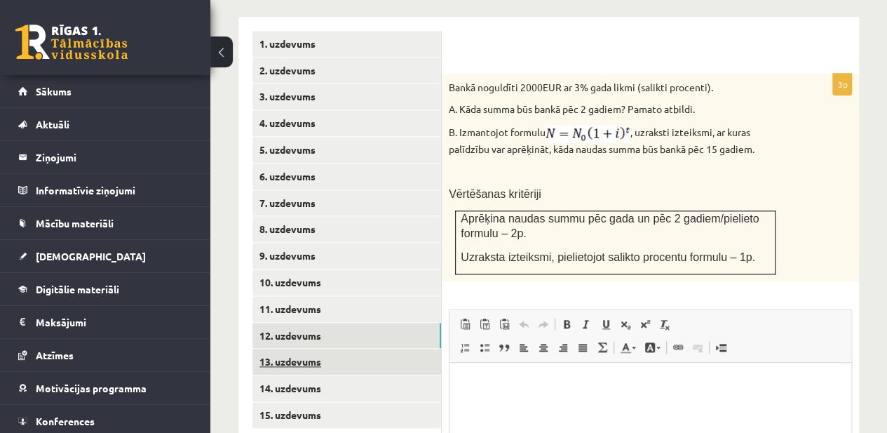
click at [321, 349] on link "13. uzdevums" at bounding box center [347, 362] width 189 height 26
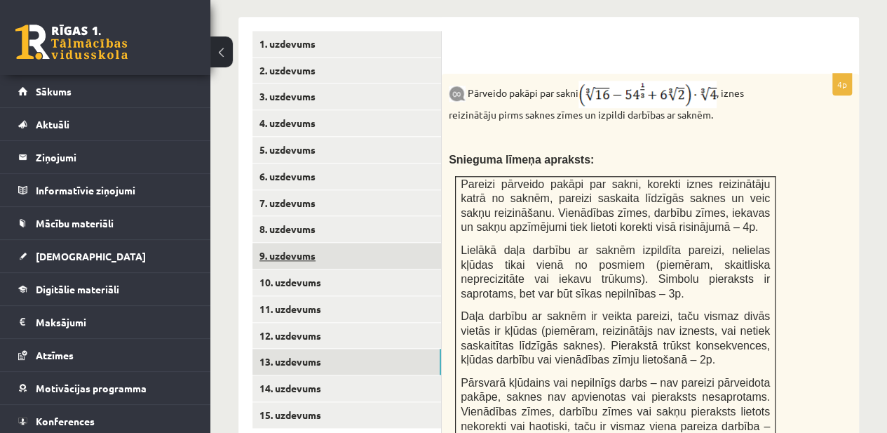
click at [307, 243] on link "9. uzdevums" at bounding box center [347, 256] width 189 height 26
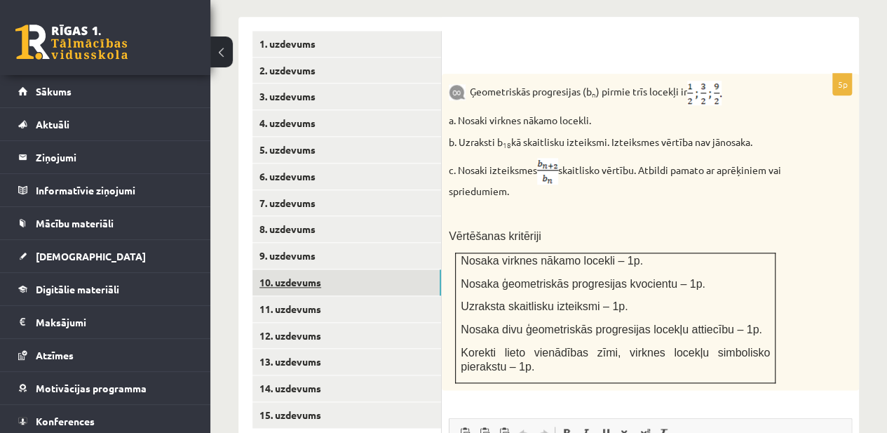
click at [313, 269] on link "10. uzdevums" at bounding box center [347, 282] width 189 height 26
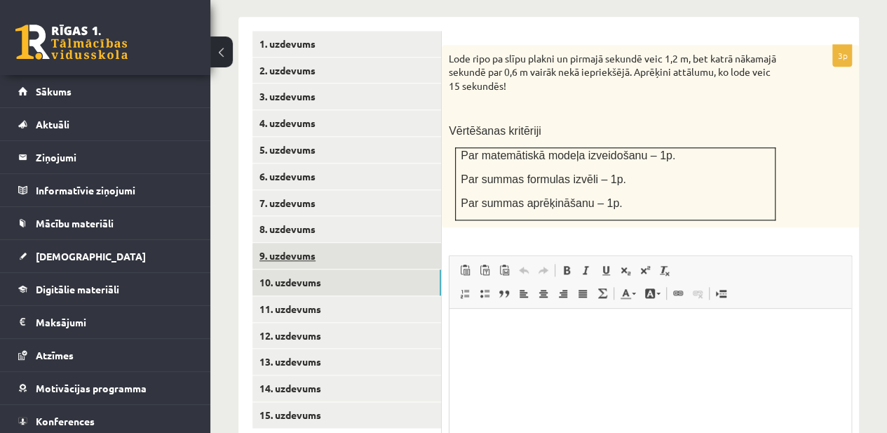
click at [311, 243] on link "9. uzdevums" at bounding box center [347, 256] width 189 height 26
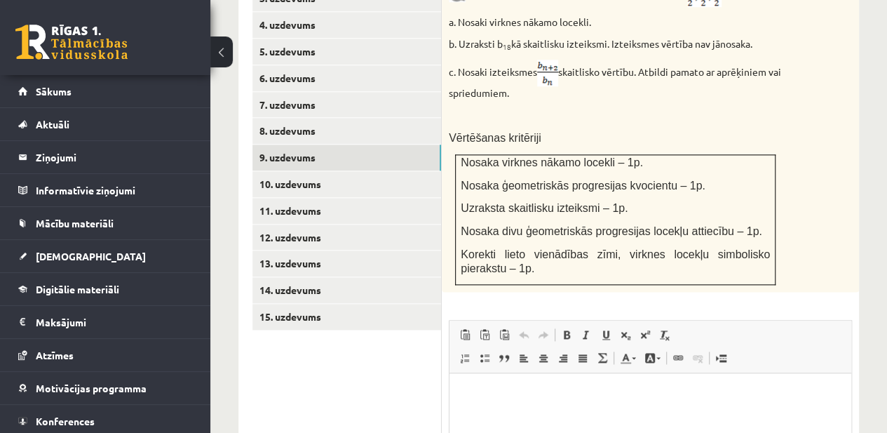
scroll to position [755, 0]
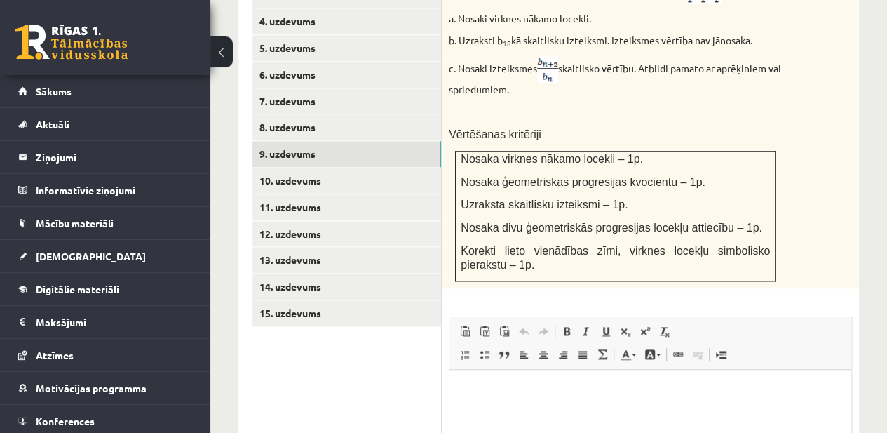
click at [481, 375] on html at bounding box center [651, 390] width 402 height 43
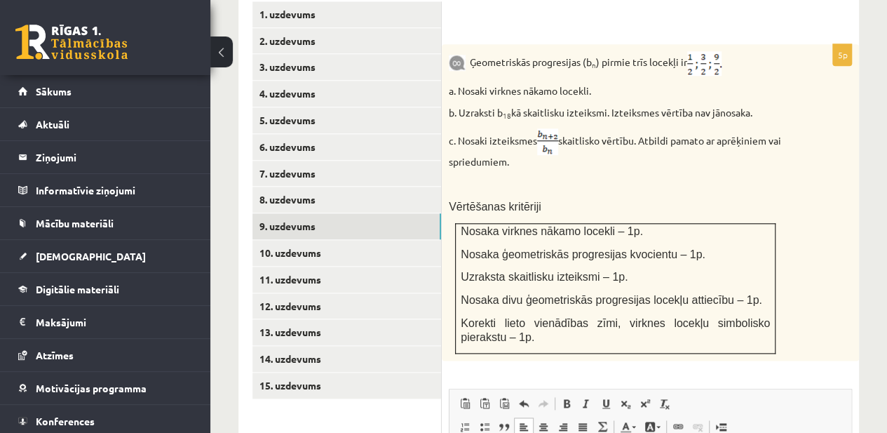
scroll to position [680, 0]
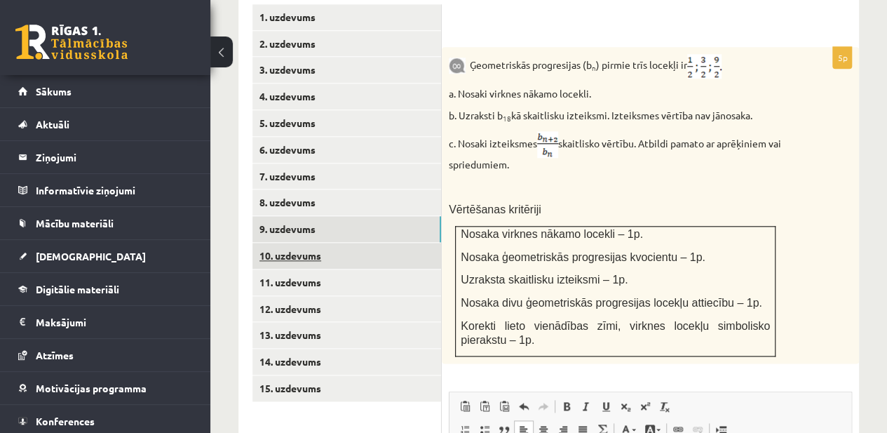
click at [340, 243] on link "10. uzdevums" at bounding box center [347, 256] width 189 height 26
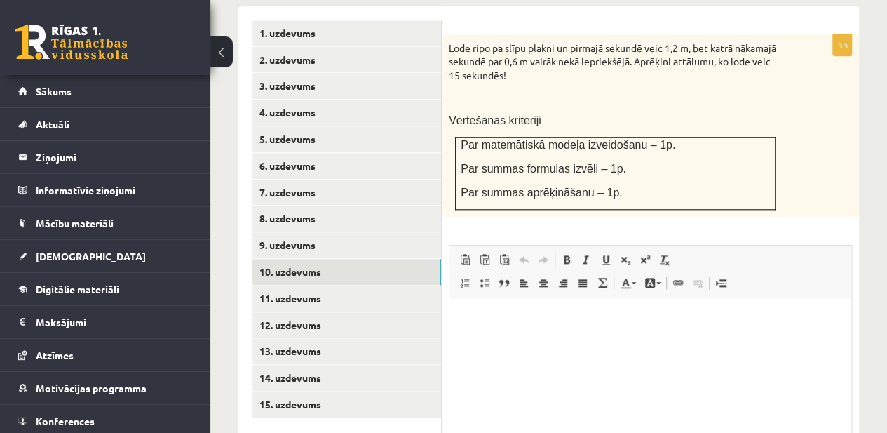
scroll to position [663, 0]
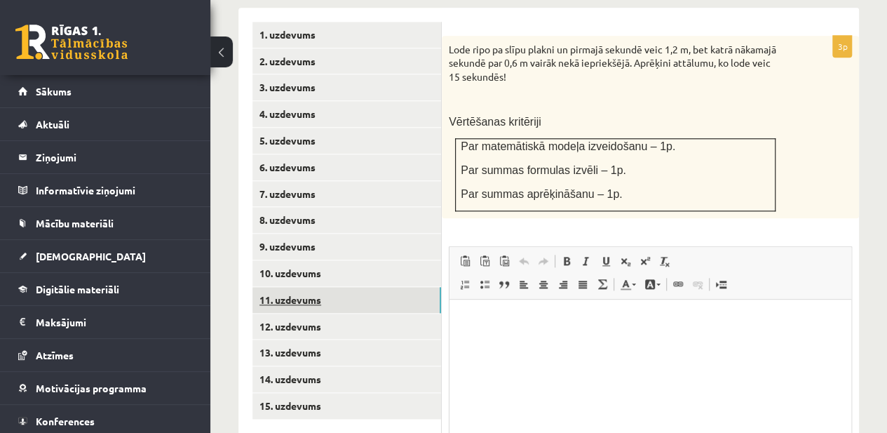
click at [414, 287] on link "11. uzdevums" at bounding box center [347, 300] width 189 height 26
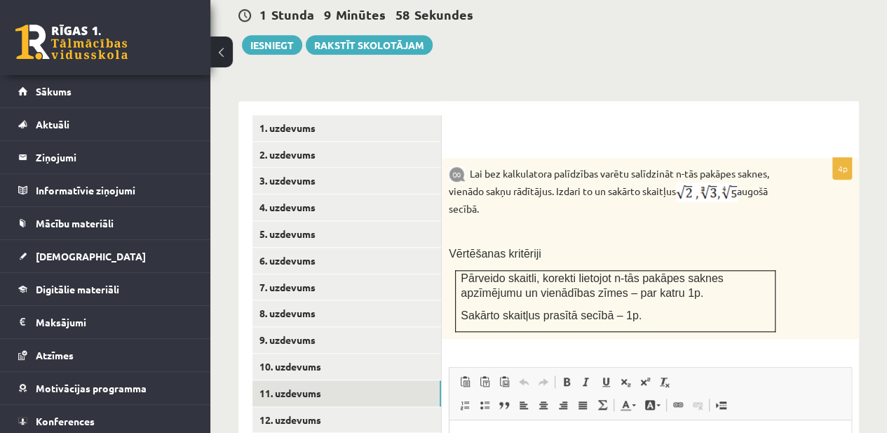
scroll to position [589, 0]
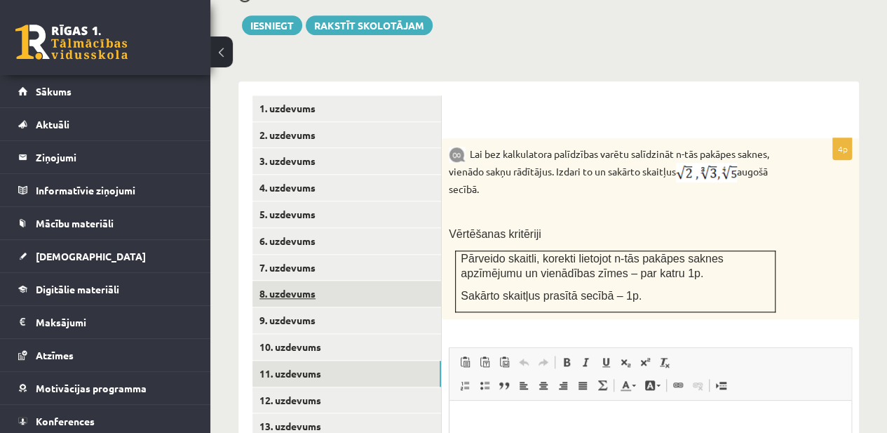
click at [382, 281] on link "8. uzdevums" at bounding box center [347, 294] width 189 height 26
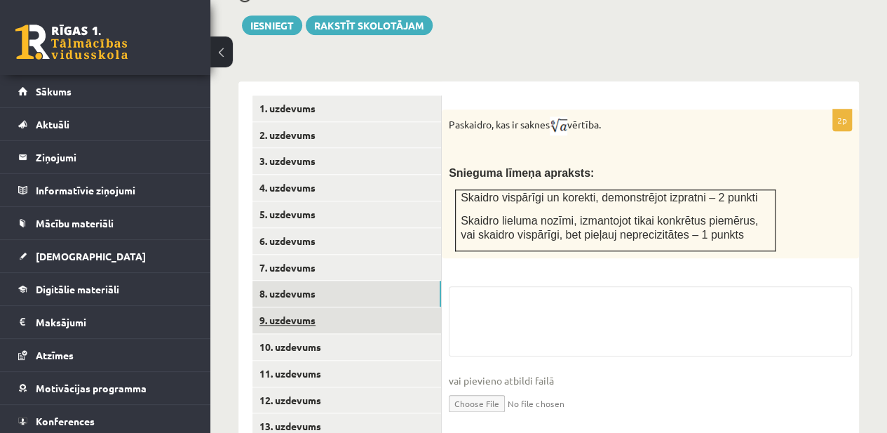
click at [381, 307] on link "9. uzdevums" at bounding box center [347, 320] width 189 height 26
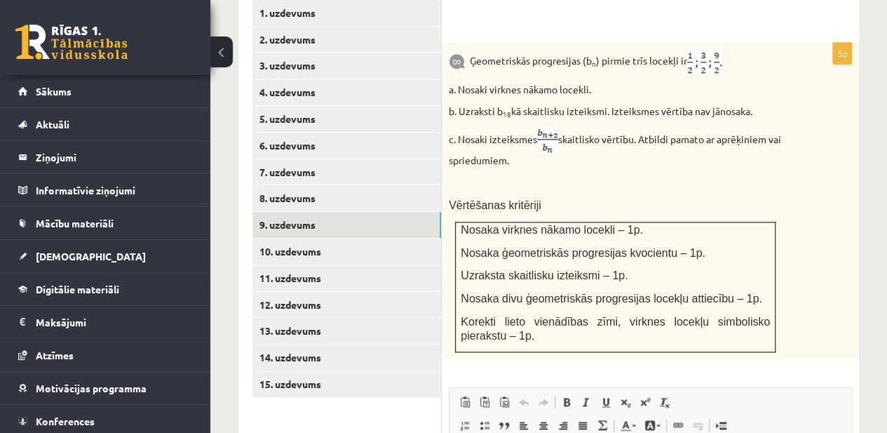
scroll to position [689, 0]
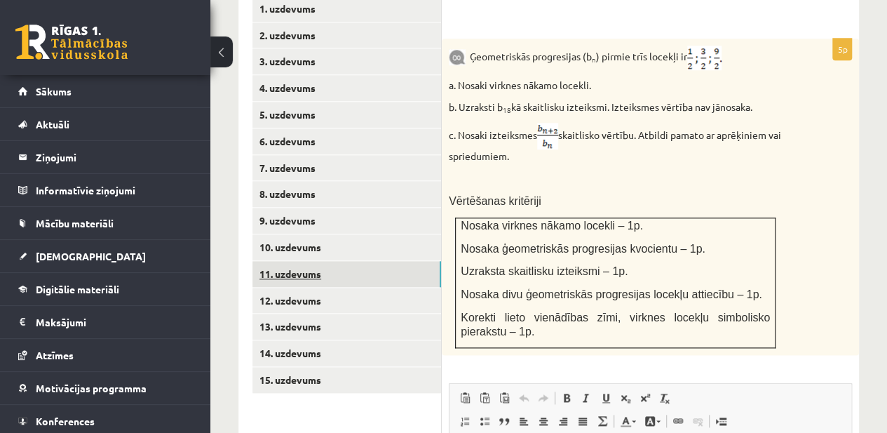
click at [388, 261] on link "11. uzdevums" at bounding box center [347, 274] width 189 height 26
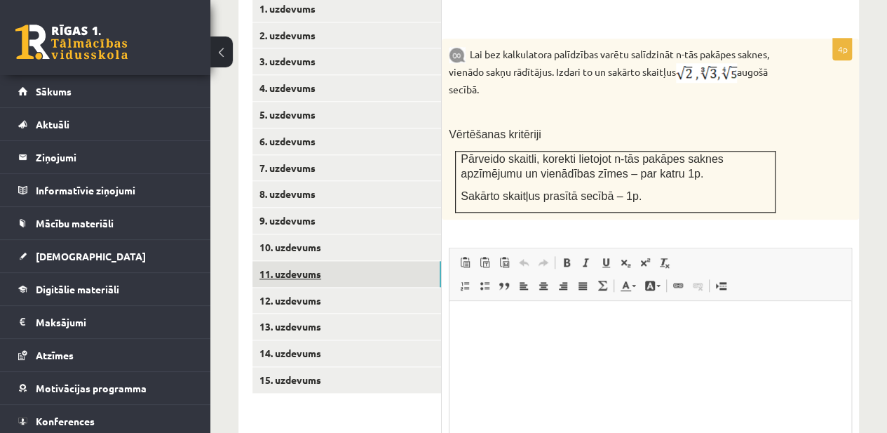
scroll to position [0, 0]
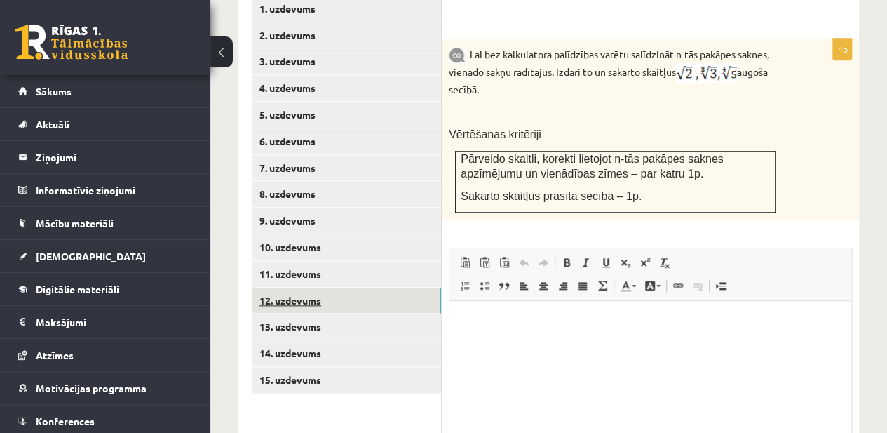
click at [386, 288] on link "12. uzdevums" at bounding box center [347, 301] width 189 height 26
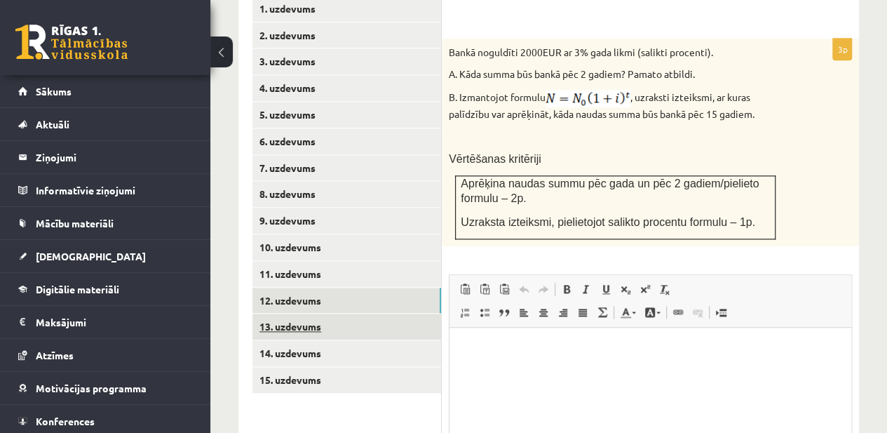
click at [379, 314] on link "13. uzdevums" at bounding box center [347, 327] width 189 height 26
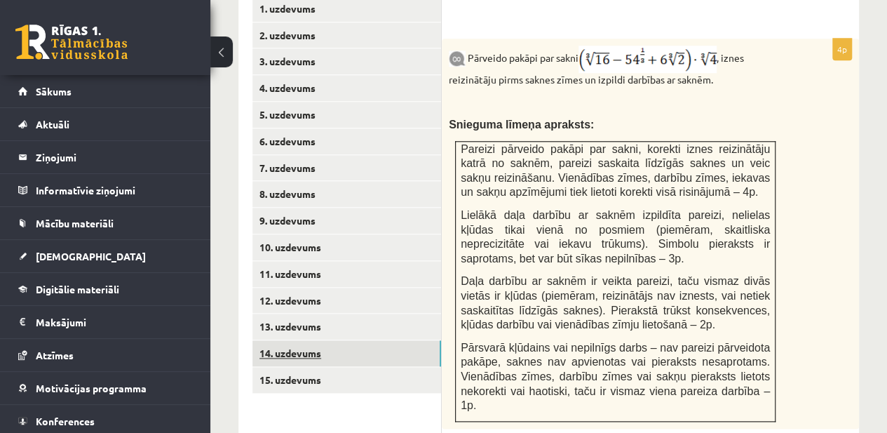
click at [376, 340] on link "14. uzdevums" at bounding box center [347, 353] width 189 height 26
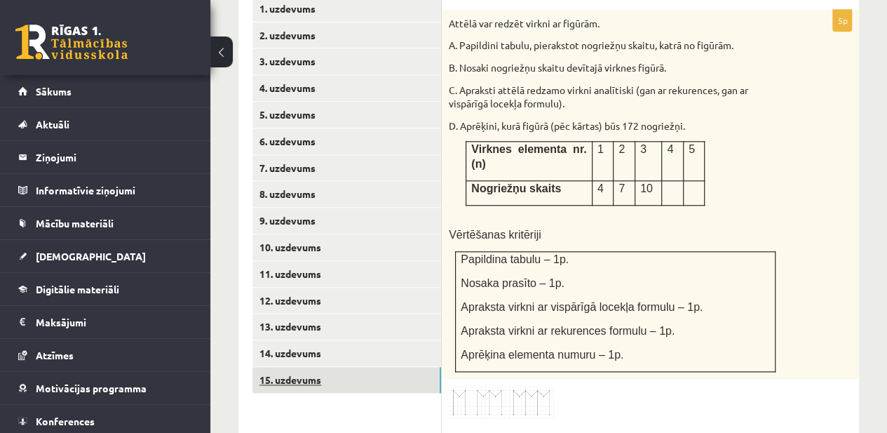
click at [373, 367] on link "15. uzdevums" at bounding box center [347, 380] width 189 height 26
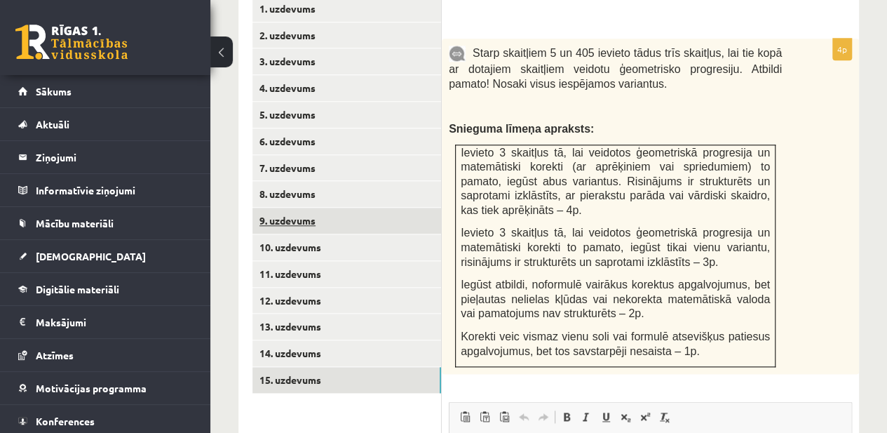
click at [346, 208] on link "9. uzdevums" at bounding box center [347, 221] width 189 height 26
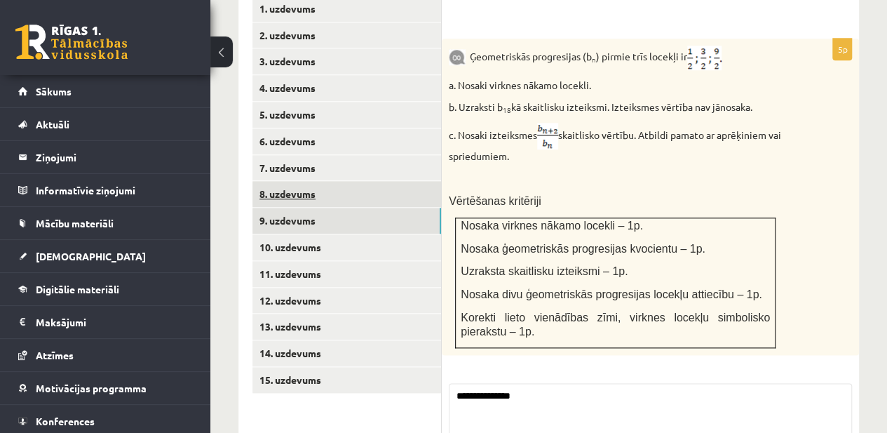
click at [345, 181] on link "8. uzdevums" at bounding box center [347, 194] width 189 height 26
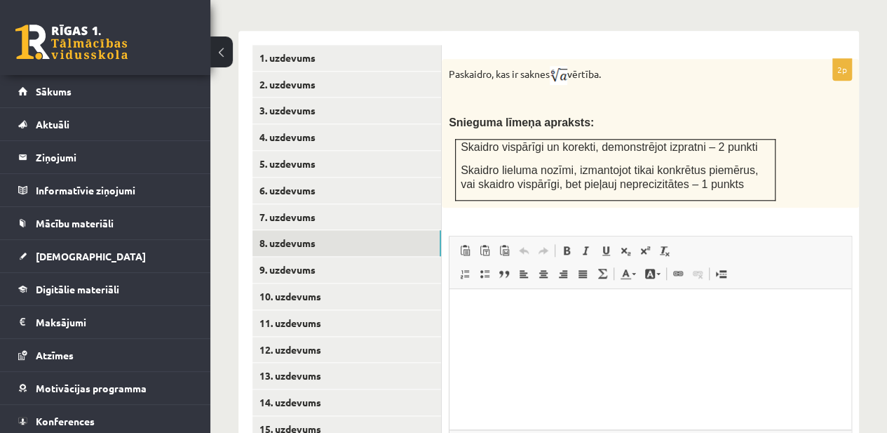
scroll to position [614, 0]
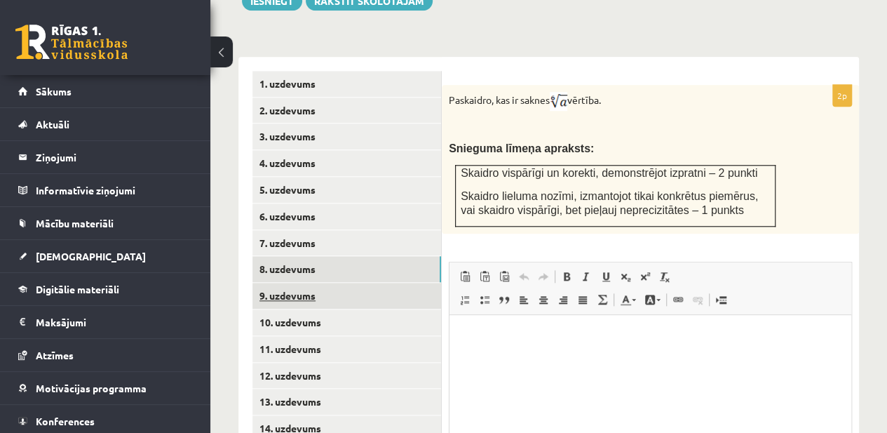
click at [399, 283] on link "9. uzdevums" at bounding box center [347, 296] width 189 height 26
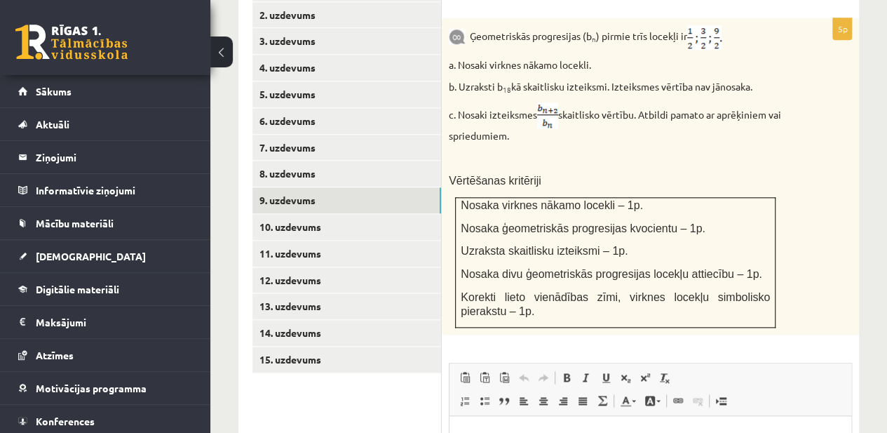
scroll to position [725, 0]
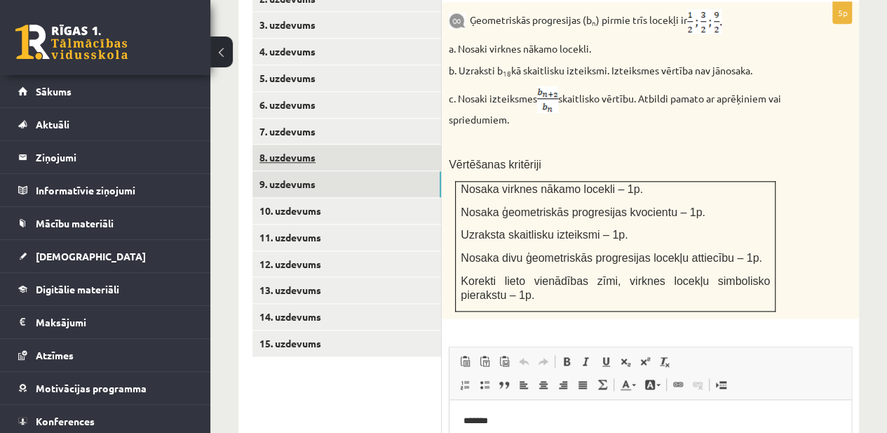
click at [381, 145] on link "8. uzdevums" at bounding box center [347, 158] width 189 height 26
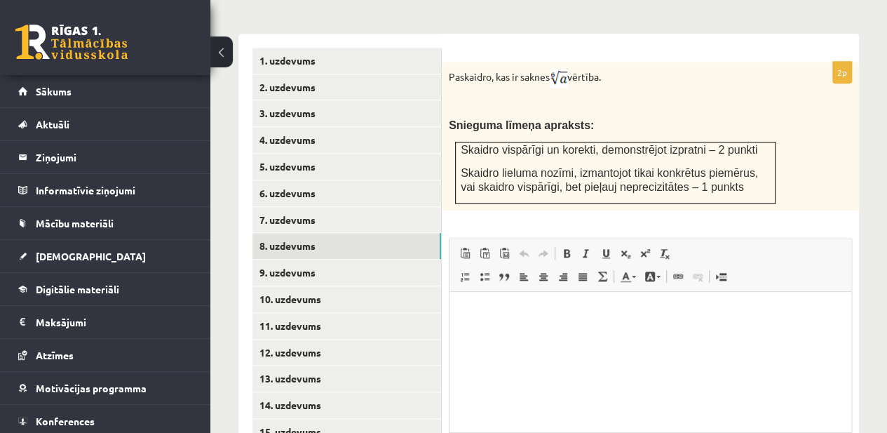
scroll to position [627, 0]
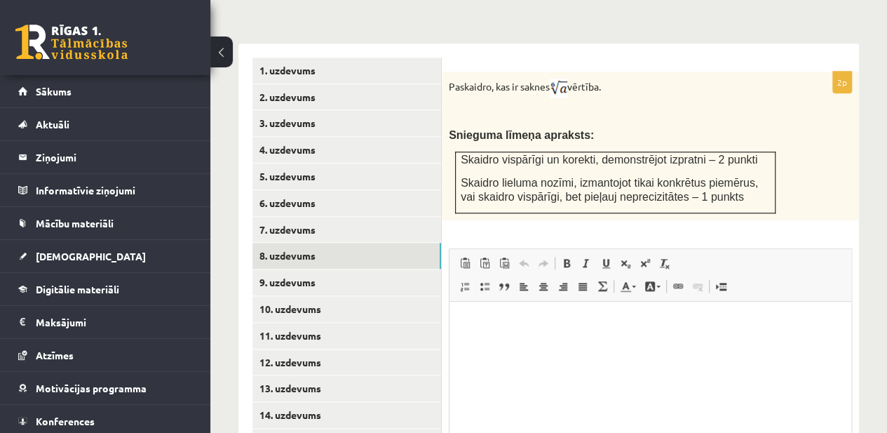
click at [798, 169] on div "Paskaidro, kas ir saknes vērtība. Snieguma līmeņa apraksts: Skaidro vispārīgi u…" at bounding box center [650, 146] width 417 height 149
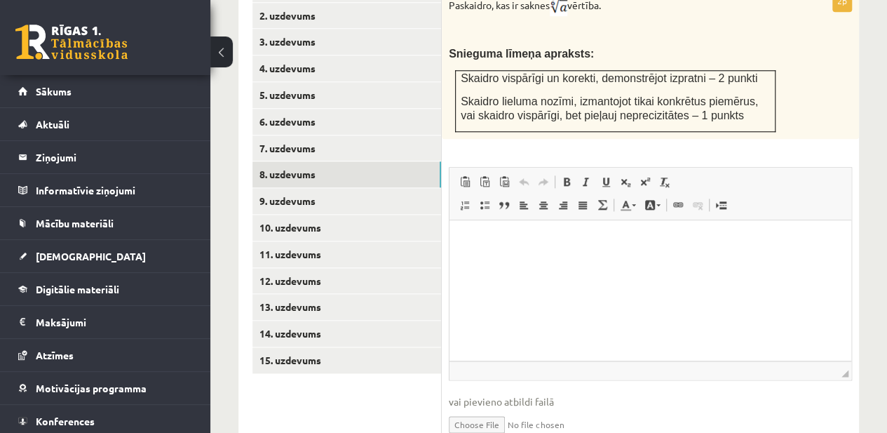
scroll to position [701, 0]
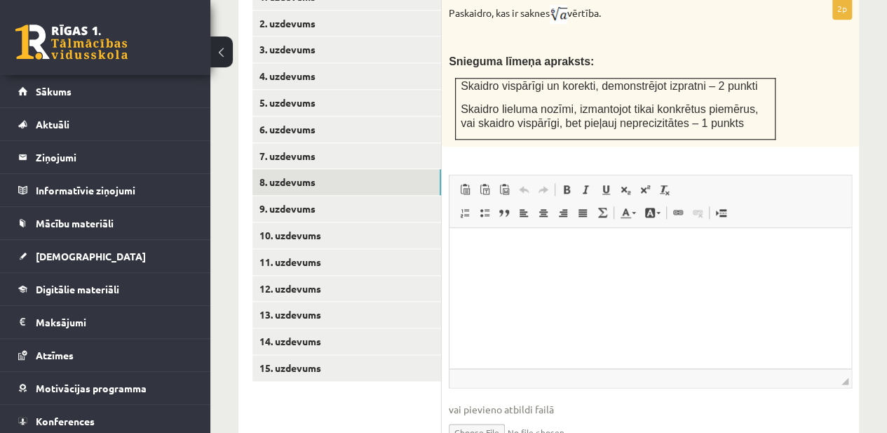
click at [560, 249] on p "Editor, wiswyg-editor-user-answer-47024719754600" at bounding box center [651, 248] width 374 height 15
click at [452, 417] on input "file" at bounding box center [650, 431] width 403 height 29
type input "**********"
click at [321, 196] on link "9. uzdevums" at bounding box center [347, 209] width 189 height 26
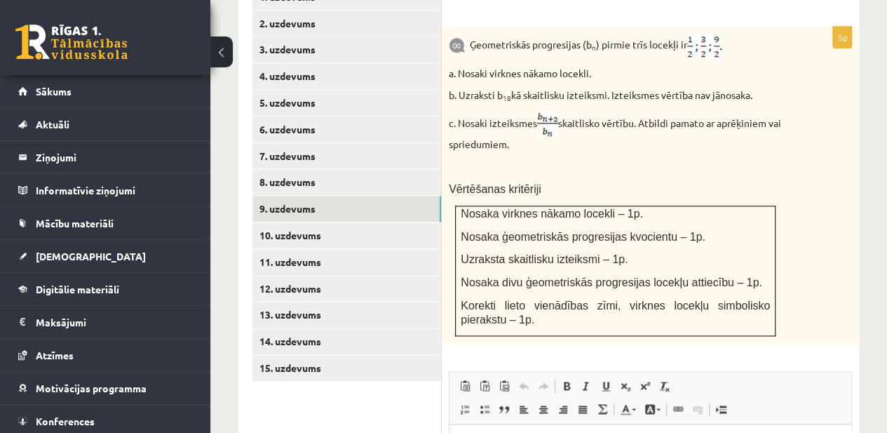
scroll to position [0, 0]
click at [767, 160] on p at bounding box center [615, 167] width 333 height 14
click at [875, 238] on div "Matemātika JK 12.b1 klase 1. ieskaite , Kate Birğele (12.b1 JK klase) Pārbaudes…" at bounding box center [548, 29] width 677 height 1352
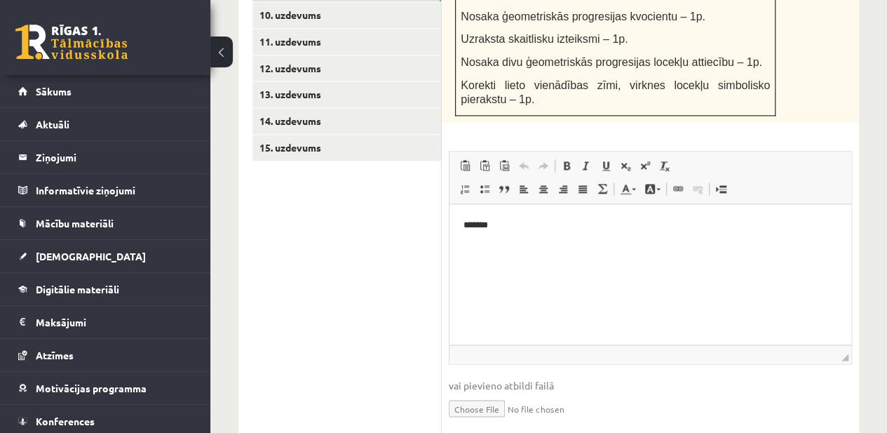
scroll to position [920, 0]
click at [500, 229] on p "*******" at bounding box center [651, 226] width 375 height 15
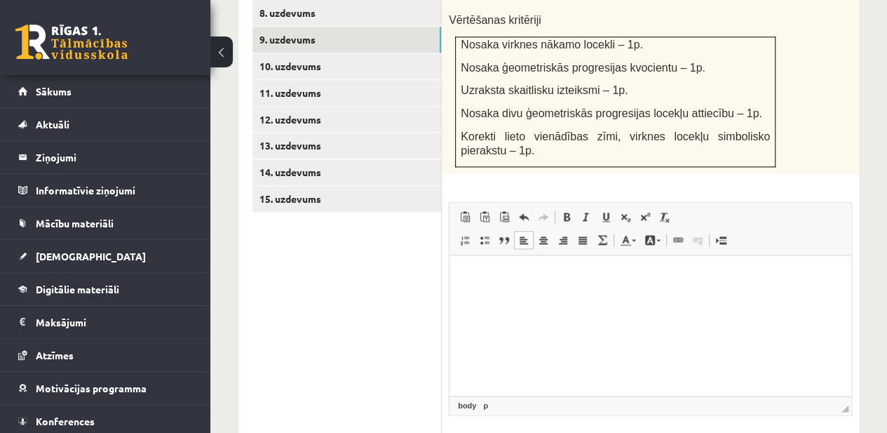
scroll to position [943, 0]
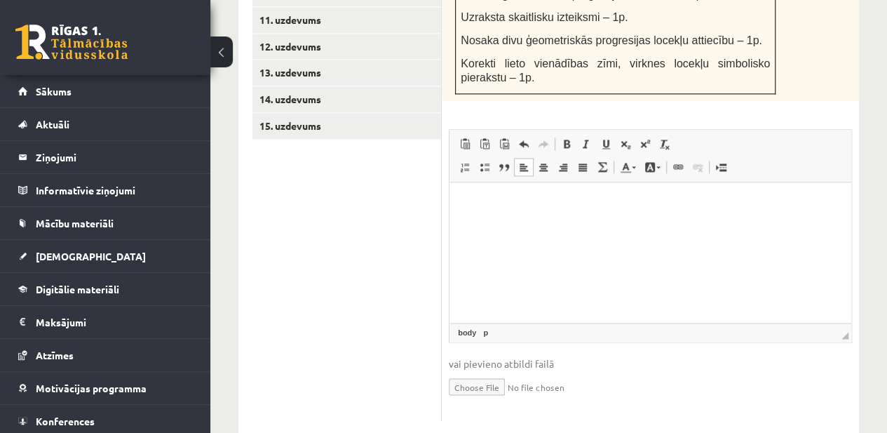
click at [456, 371] on input "file" at bounding box center [650, 385] width 403 height 29
type input "**********"
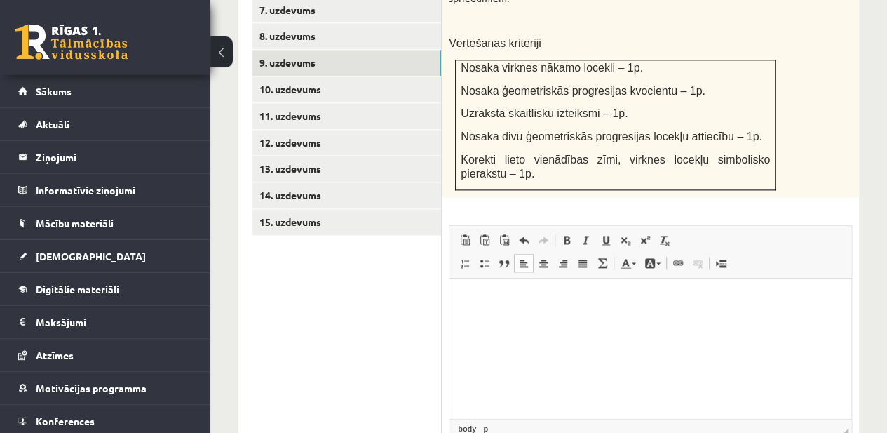
scroll to position [845, 0]
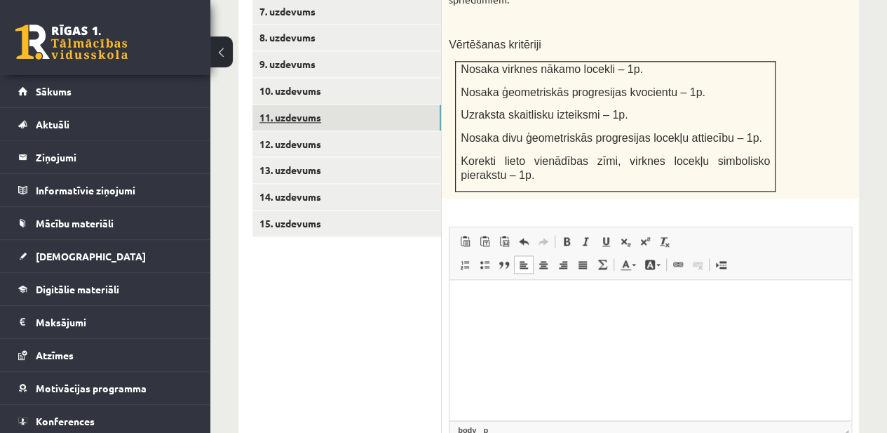
click at [383, 105] on link "11. uzdevums" at bounding box center [347, 118] width 189 height 26
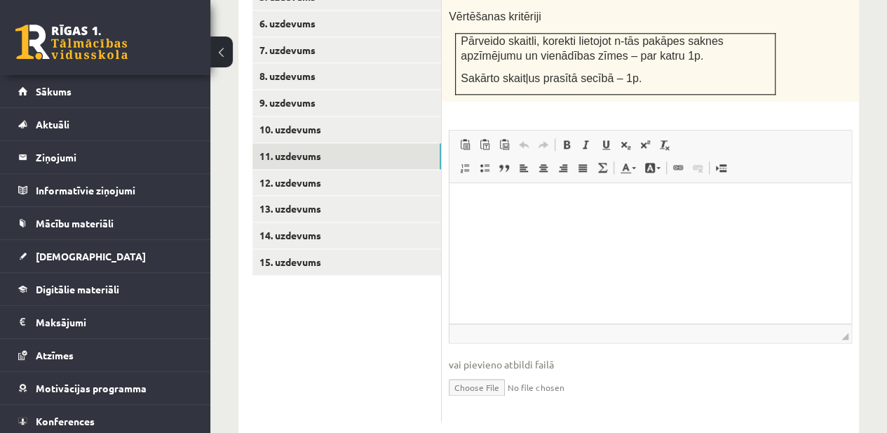
scroll to position [0, 0]
click at [465, 372] on input "file" at bounding box center [650, 386] width 403 height 29
type input "**********"
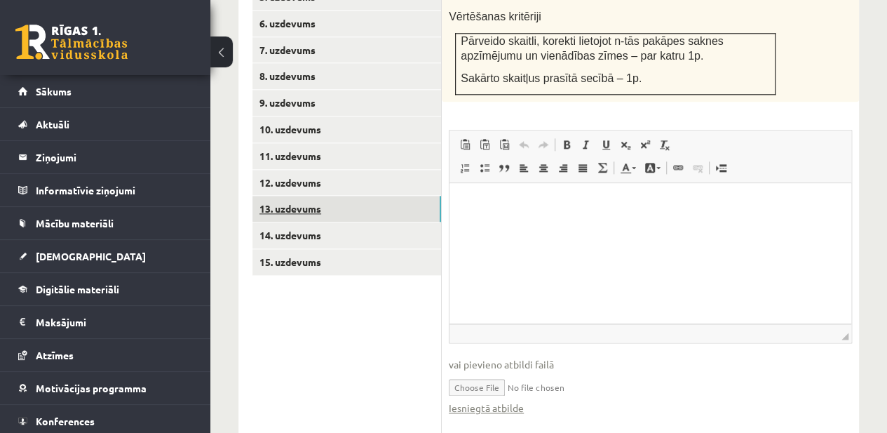
click at [343, 196] on link "13. uzdevums" at bounding box center [347, 209] width 189 height 26
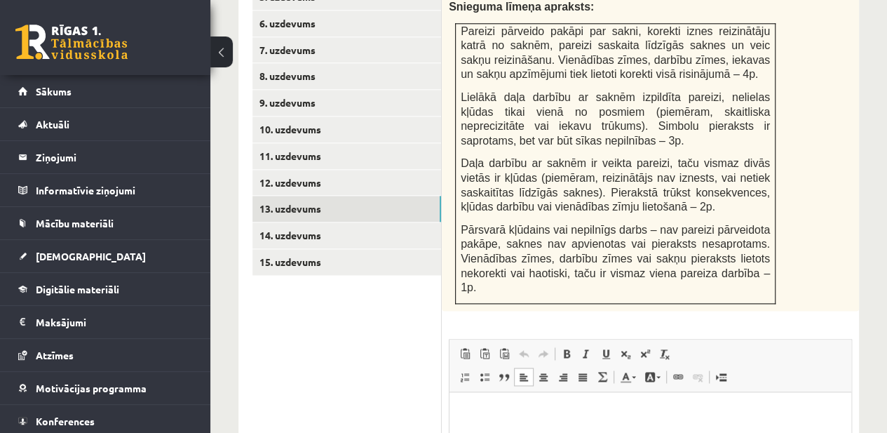
click at [468, 434] on html at bounding box center [651, 412] width 402 height 43
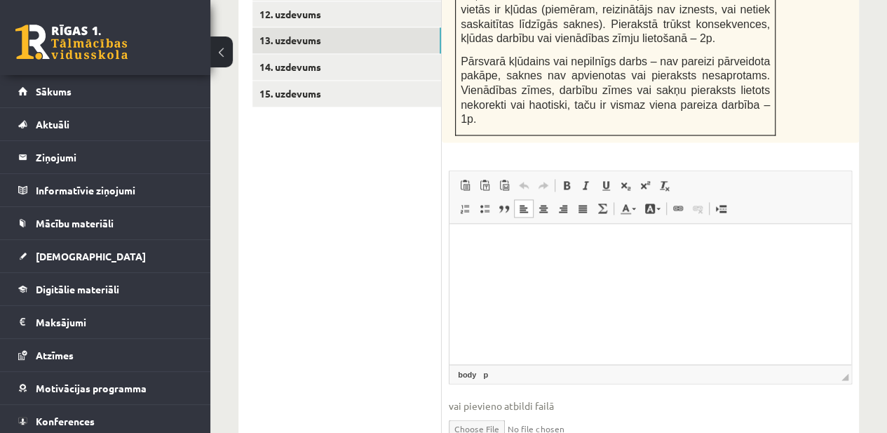
scroll to position [987, 0]
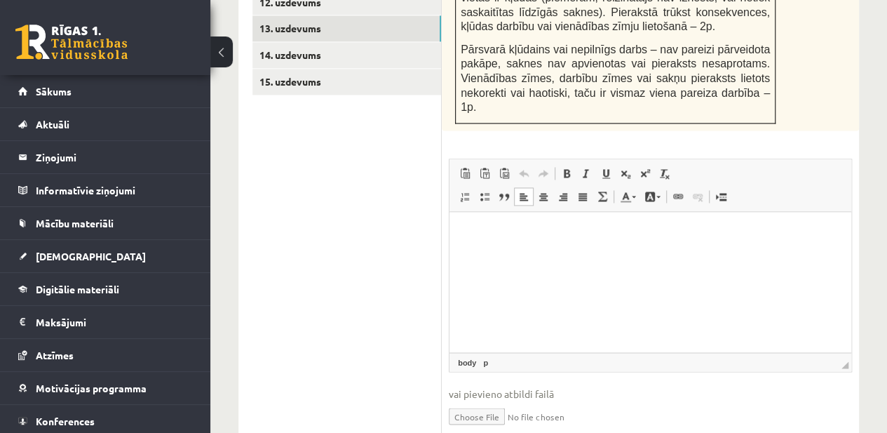
click at [463, 401] on input "file" at bounding box center [650, 415] width 403 height 29
type input "**********"
click at [473, 429] on link "Iesniegtā atbilde" at bounding box center [486, 436] width 75 height 15
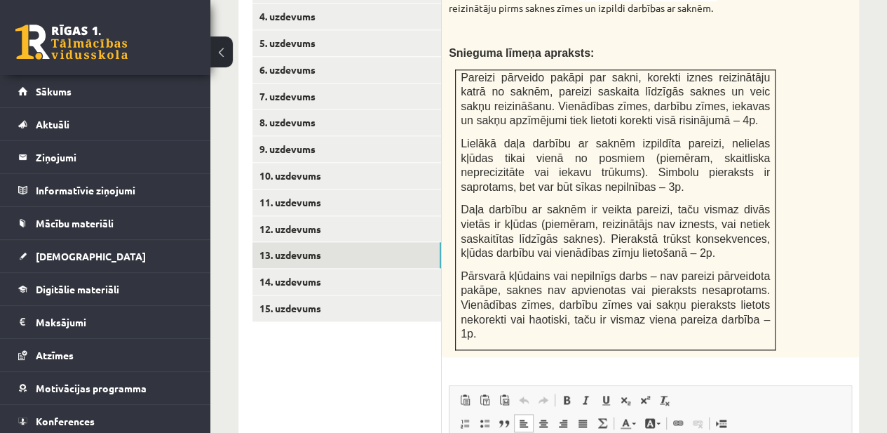
scroll to position [763, 0]
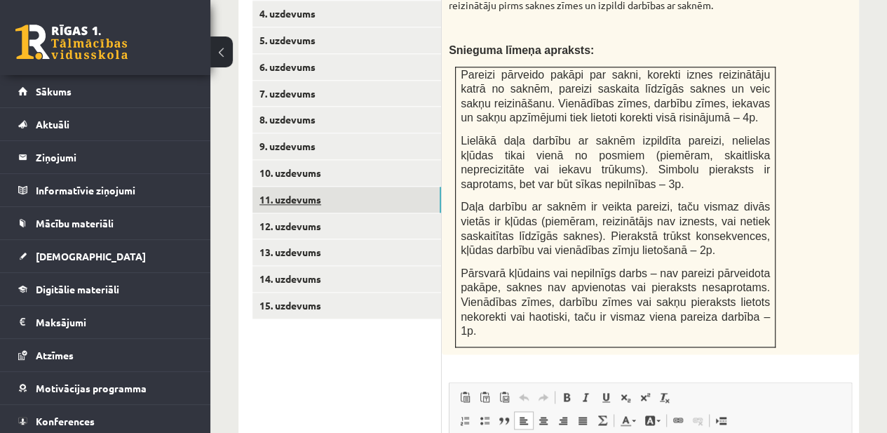
click at [424, 187] on link "11. uzdevums" at bounding box center [347, 200] width 189 height 26
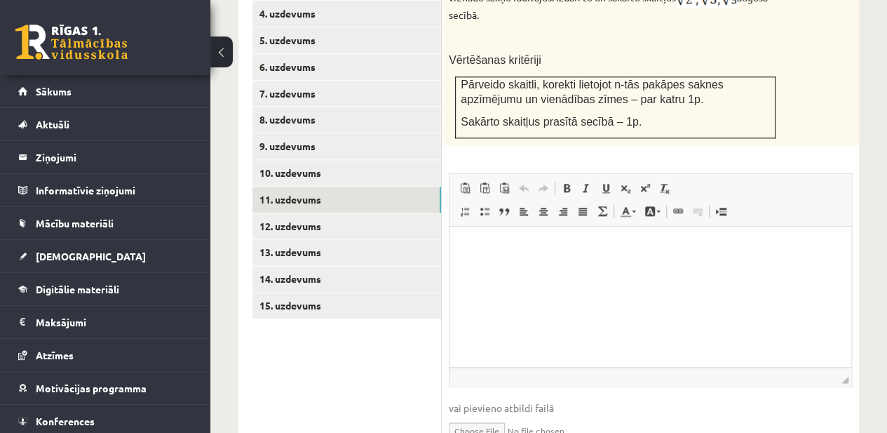
scroll to position [0, 0]
click at [330, 133] on link "9. uzdevums" at bounding box center [347, 146] width 189 height 26
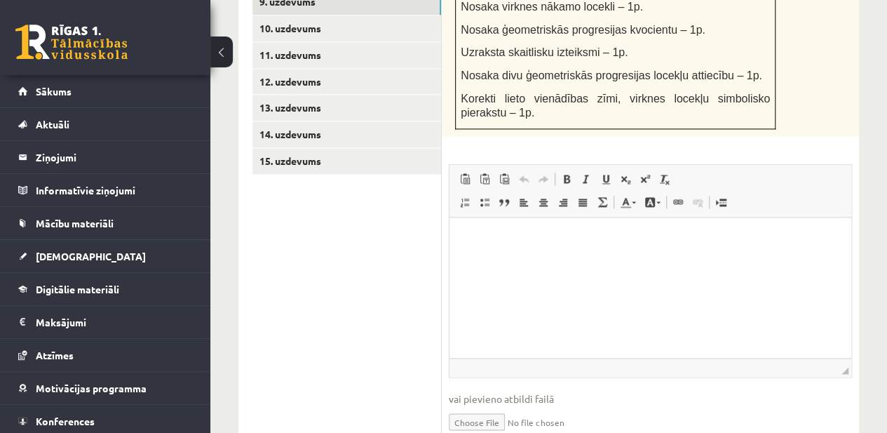
scroll to position [911, 0]
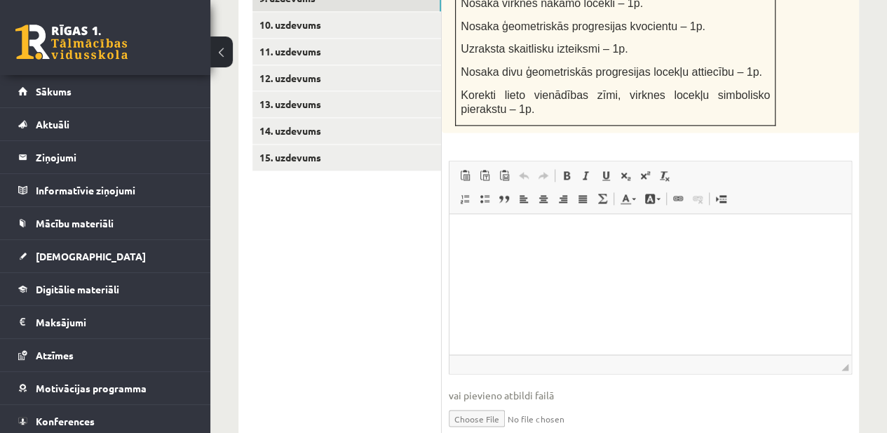
click at [498, 431] on link "Iesniegtā atbilde" at bounding box center [486, 438] width 75 height 15
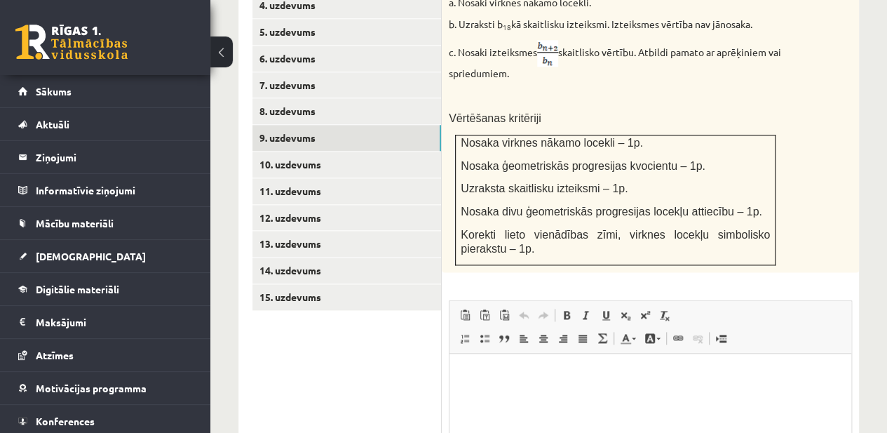
scroll to position [768, 0]
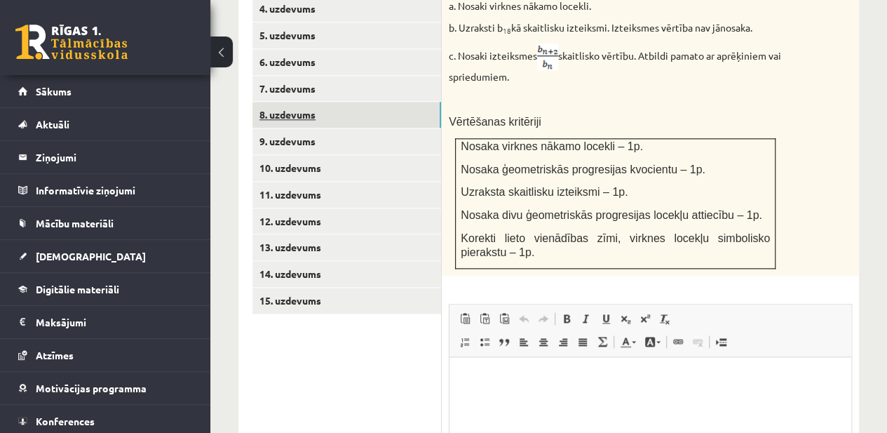
click at [362, 102] on link "8. uzdevums" at bounding box center [347, 115] width 189 height 26
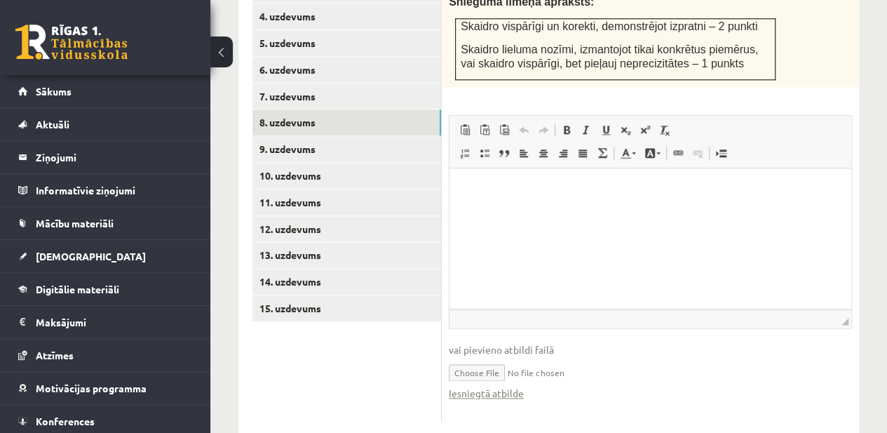
scroll to position [0, 0]
click at [476, 386] on link "Iesniegtā atbilde" at bounding box center [486, 393] width 75 height 15
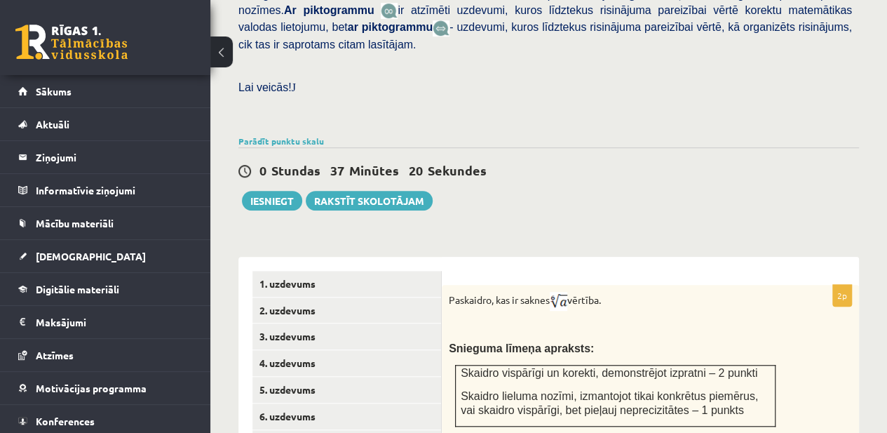
scroll to position [412, 0]
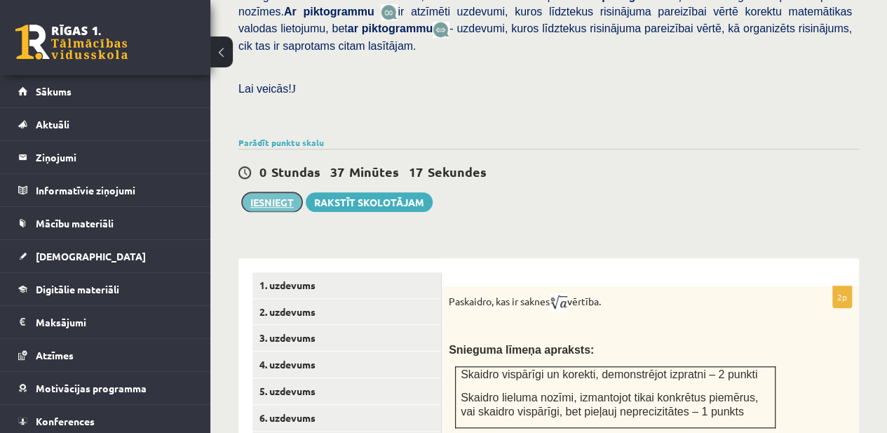
click at [269, 192] on button "Iesniegt" at bounding box center [272, 202] width 60 height 20
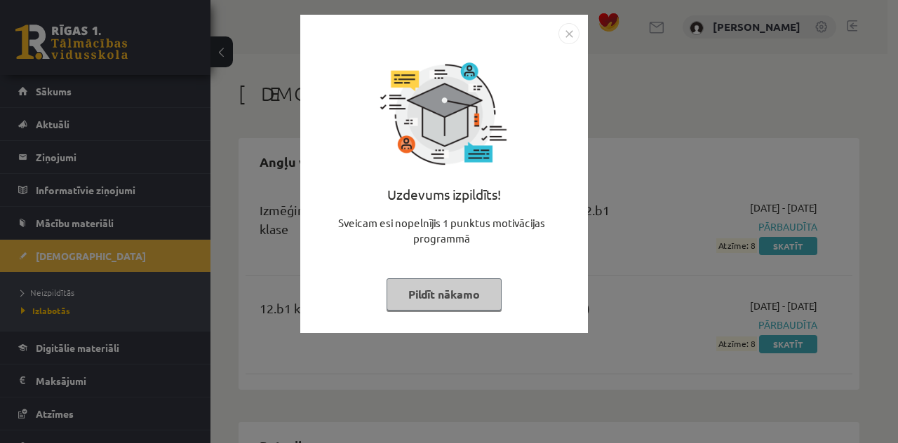
click at [462, 296] on button "Pildīt nākamo" at bounding box center [444, 294] width 115 height 32
